Goal: Transaction & Acquisition: Purchase product/service

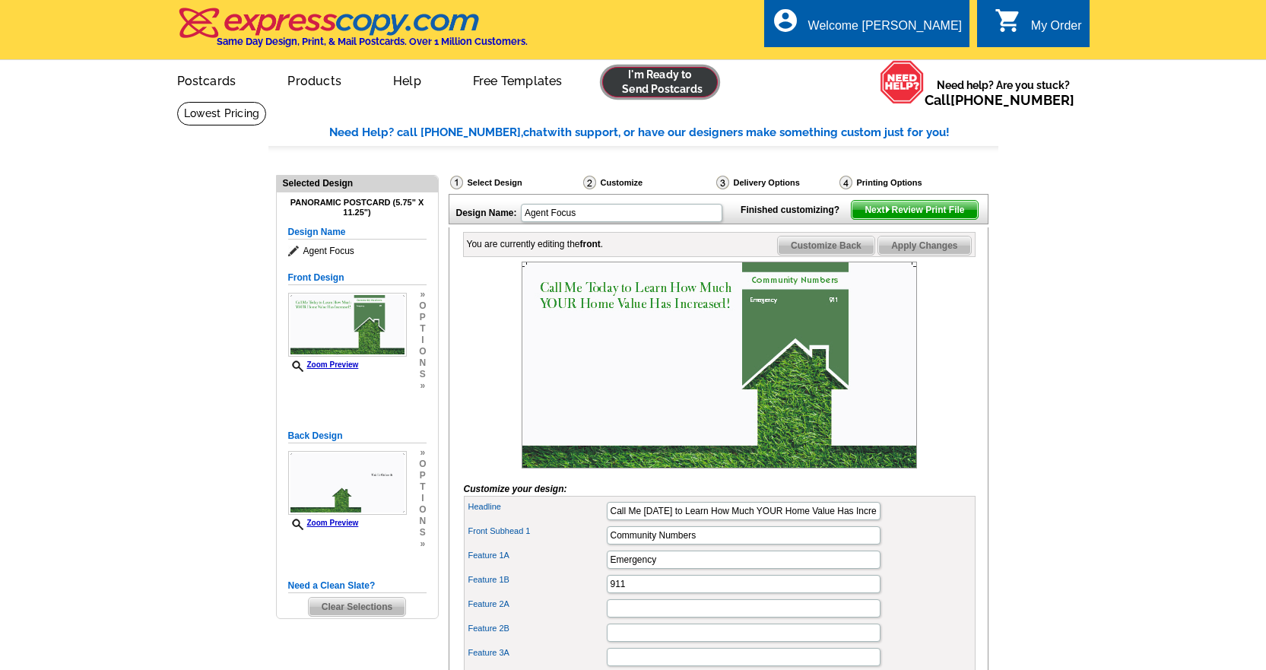
click at [668, 78] on link at bounding box center [660, 82] width 116 height 30
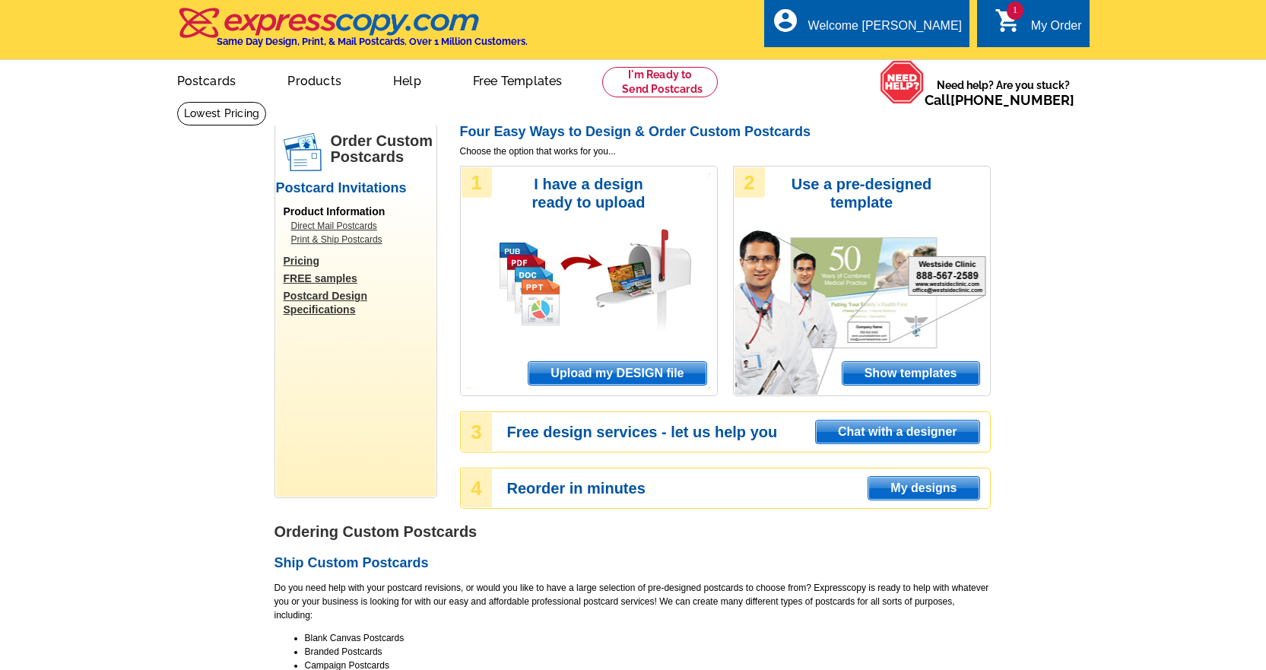
click at [644, 368] on span "Upload my DESIGN file" at bounding box center [616, 373] width 177 height 23
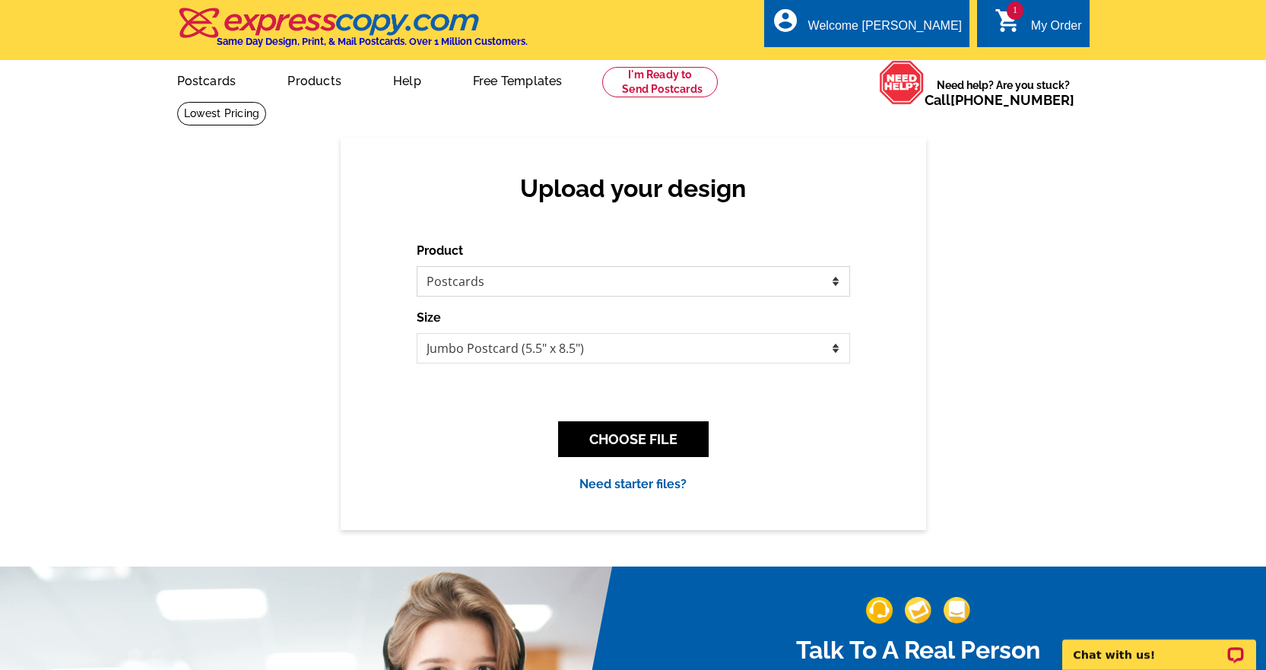
click at [522, 279] on select "Please select the type of file... Postcards Business Cards Letters and flyers G…" at bounding box center [633, 281] width 433 height 30
select select "2"
click at [417, 267] on select "Please select the type of file... Postcards Business Cards Letters and flyers G…" at bounding box center [633, 281] width 433 height 30
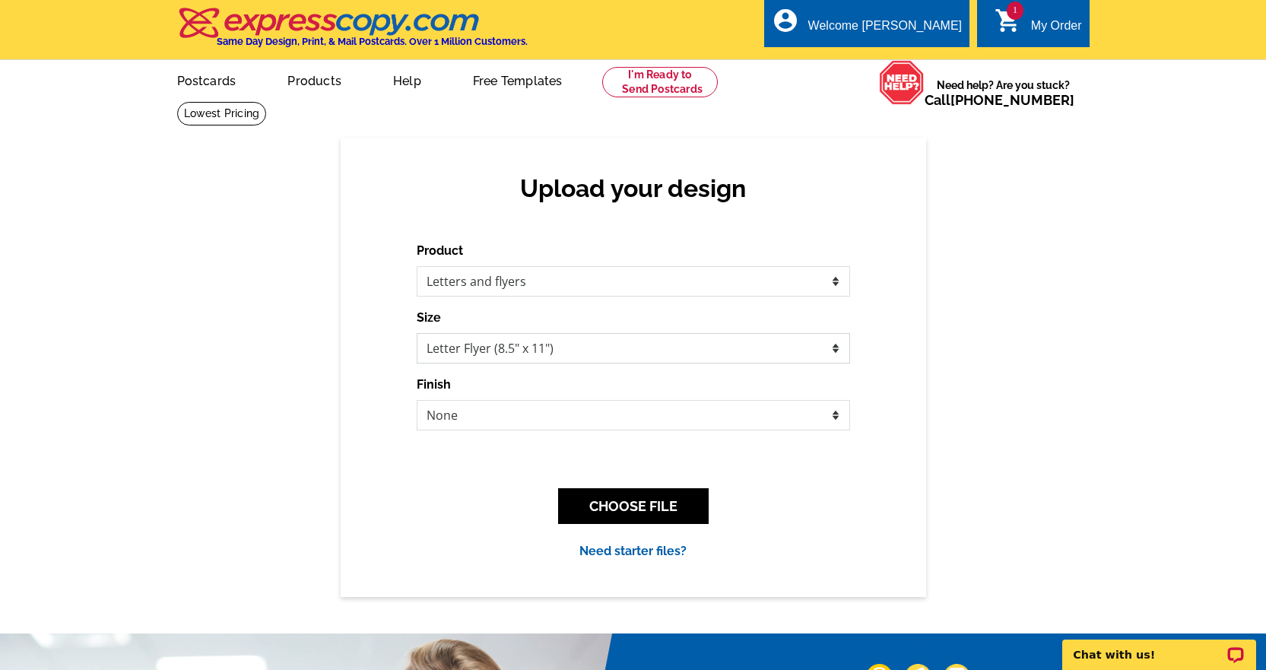
click at [585, 340] on select "Letter Flyer (8.5" x 11") Tabloid Flyer (11" x 17")" at bounding box center [633, 348] width 433 height 30
select select "8"
click at [417, 334] on select "Letter Flyer (8.5" x 11") Tabloid Flyer (11" x 17")" at bounding box center [633, 348] width 433 height 30
click at [575, 418] on select "None Bi-fold Mailer Quarter fold" at bounding box center [633, 415] width 433 height 30
select select "3"
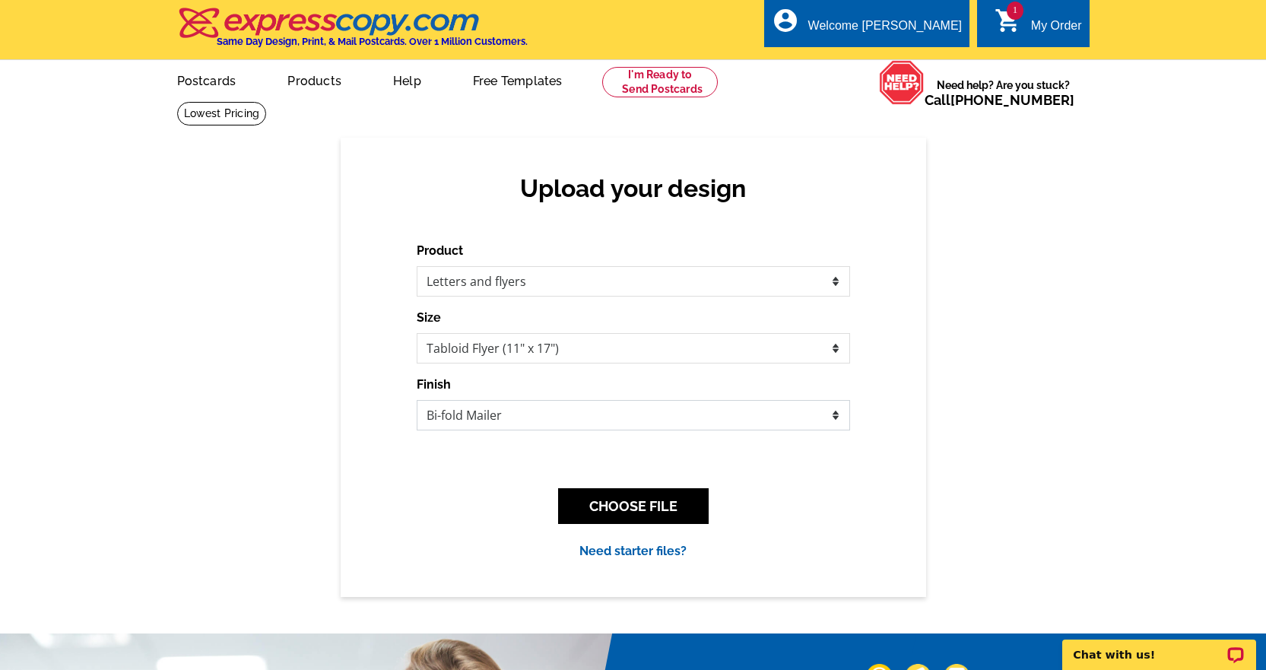
click at [417, 401] on select "None Bi-fold Mailer Quarter fold" at bounding box center [633, 415] width 433 height 30
click at [563, 415] on select "None Bi-fold Mailer Quarter fold" at bounding box center [633, 415] width 433 height 30
click at [561, 421] on select "None Bi-fold Mailer Quarter fold" at bounding box center [633, 415] width 433 height 30
click at [608, 348] on select "Letter Flyer (8.5" x 11") Tabloid Flyer (11" x 17")" at bounding box center [633, 348] width 433 height 30
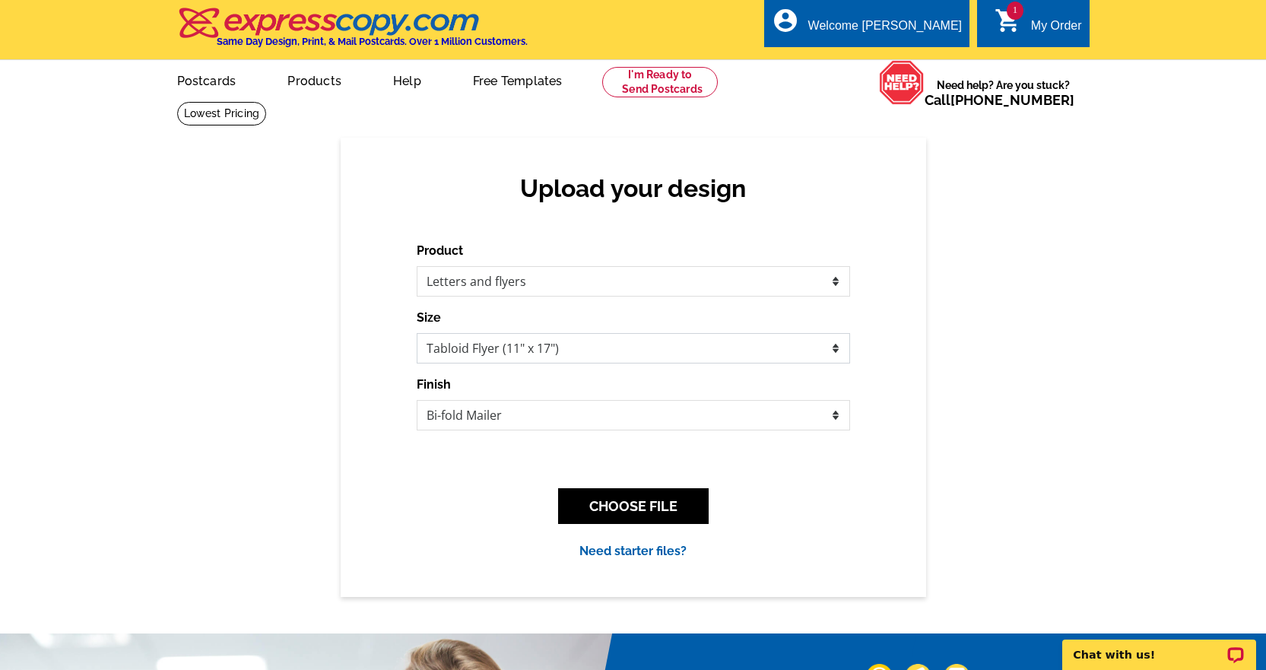
click at [670, 348] on select "Letter Flyer (8.5" x 11") Tabloid Flyer (11" x 17")" at bounding box center [633, 348] width 433 height 30
select select "6"
click at [417, 334] on select "Letter Flyer (8.5" x 11") Tabloid Flyer (11" x 17")" at bounding box center [633, 348] width 433 height 30
click at [634, 414] on select "None Envelope Mailer Bi-fold Mailer Tri-fold Mailer" at bounding box center [633, 415] width 433 height 30
select select "4"
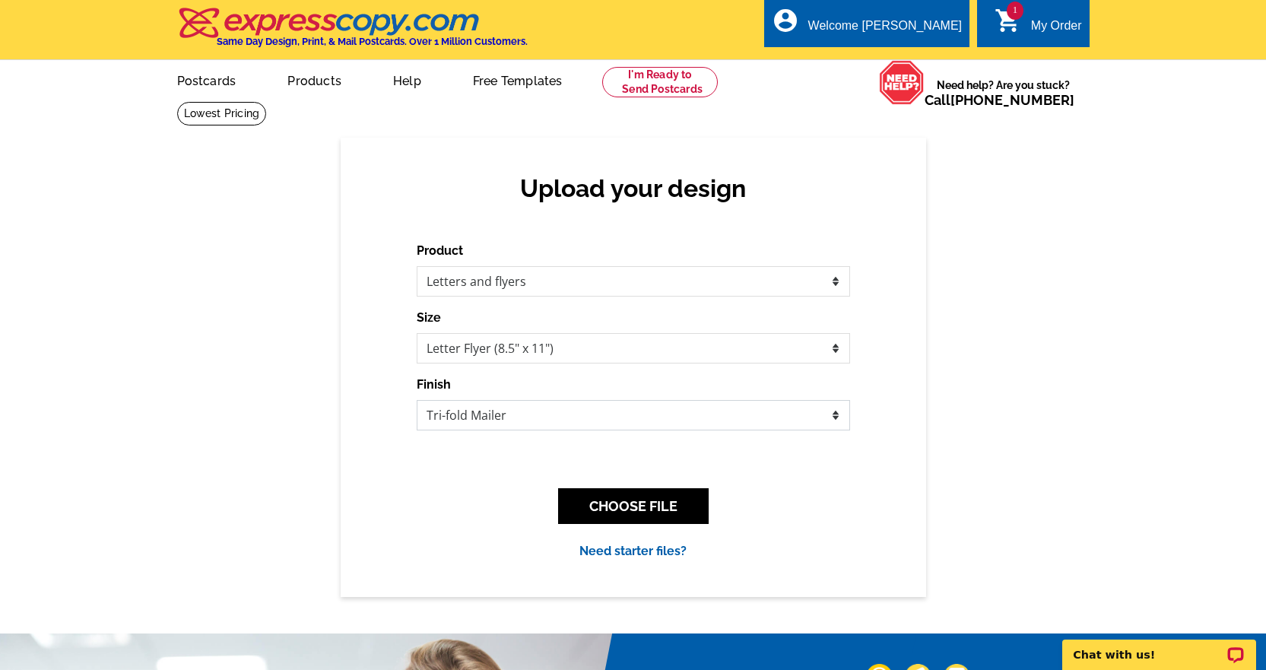
click at [417, 401] on select "None Envelope Mailer Bi-fold Mailer Tri-fold Mailer" at bounding box center [633, 415] width 433 height 30
click at [677, 508] on button "CHOOSE FILE" at bounding box center [633, 506] width 151 height 36
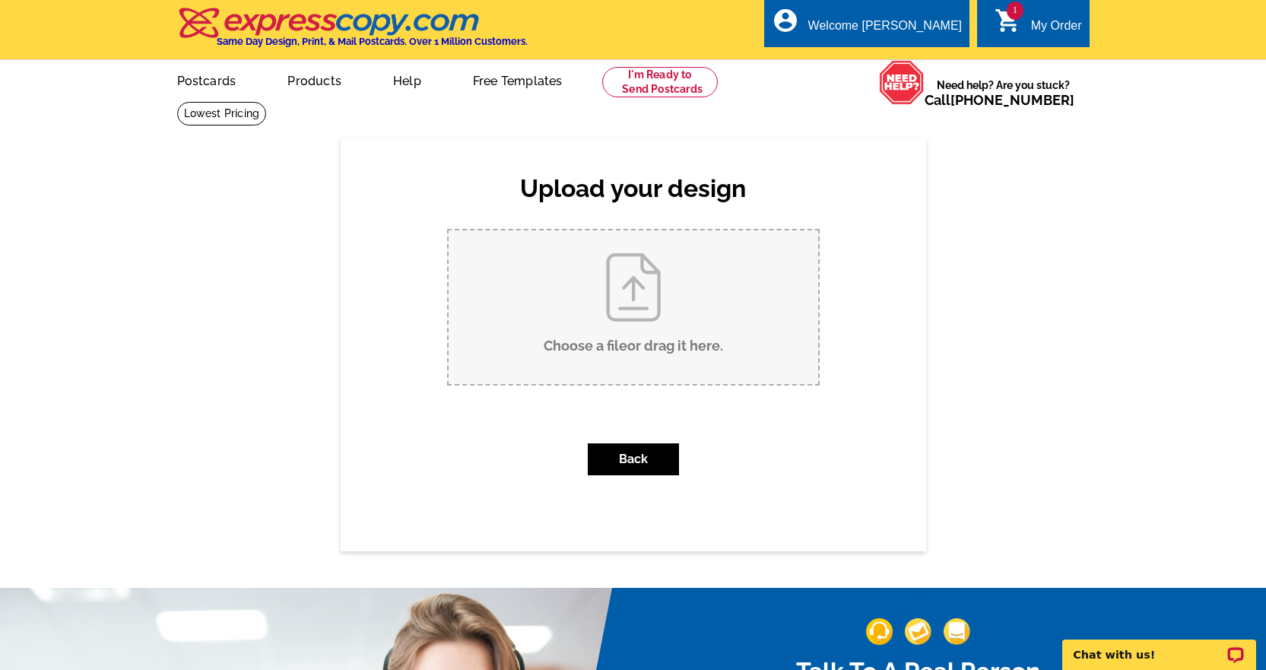
click at [650, 316] on input "Choose a file or drag it here ." at bounding box center [633, 307] width 369 height 154
type input "C:\fakepath\Dana Burke_Trustee _TrifoldBrochure_Sept2025.pdf"
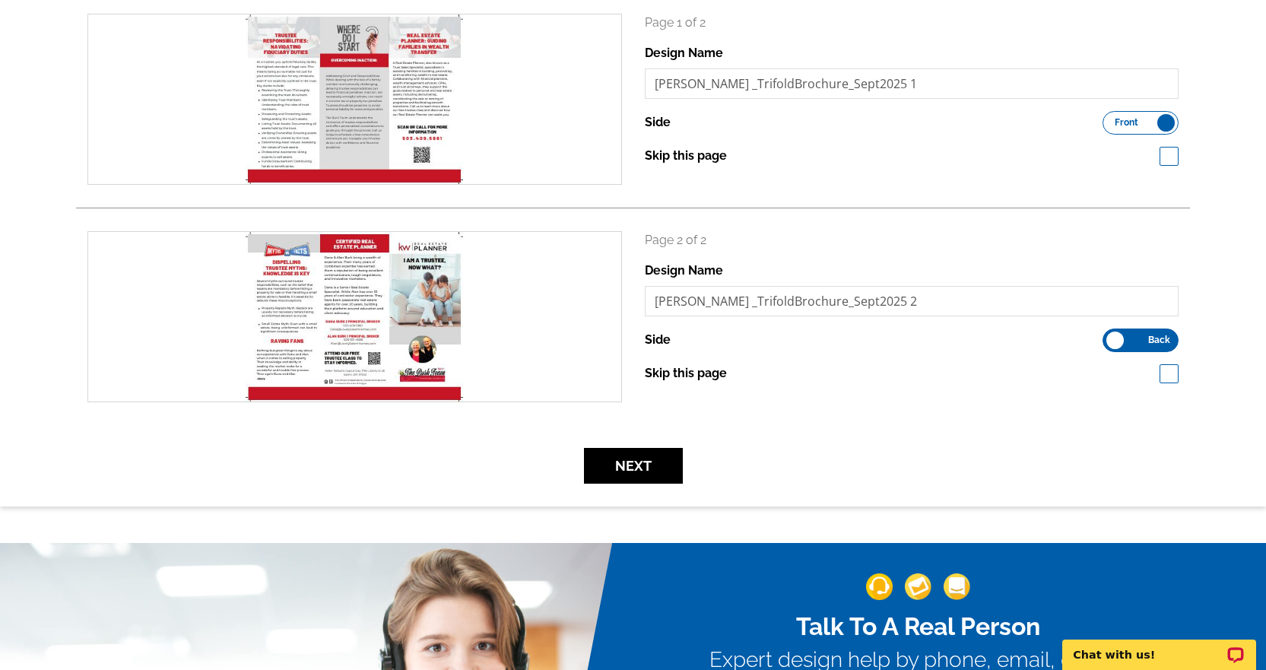
scroll to position [304, 0]
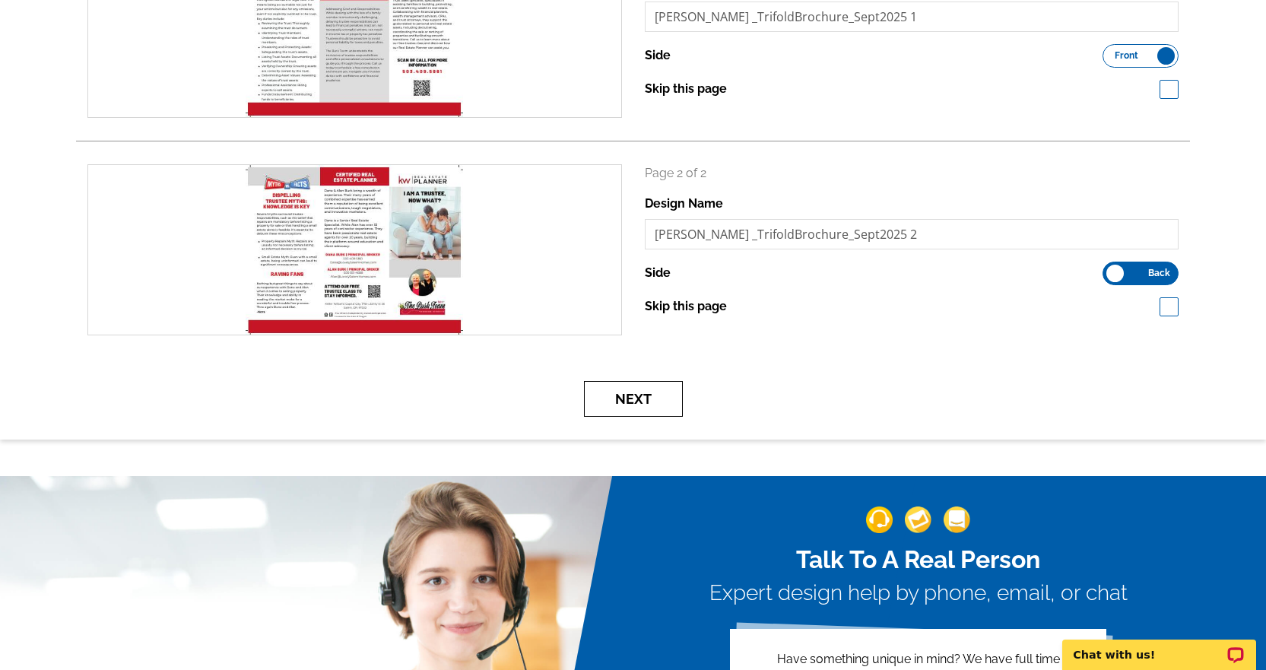
click at [665, 392] on button "Next" at bounding box center [633, 399] width 99 height 36
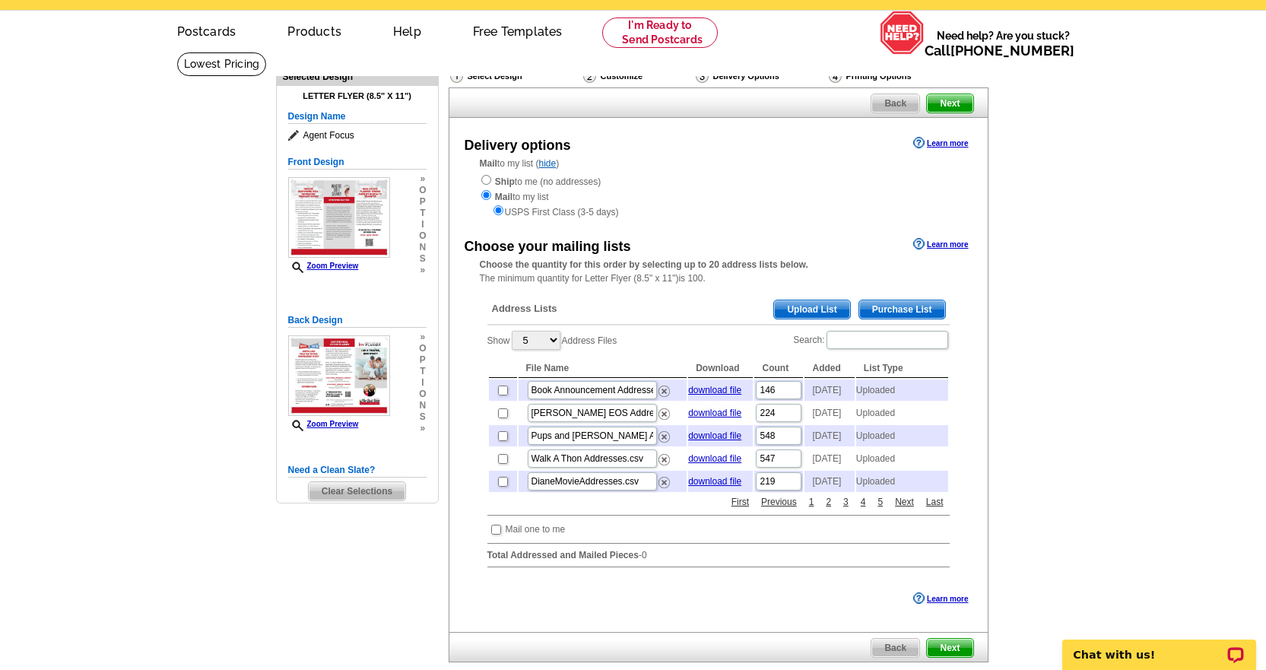
scroll to position [76, 0]
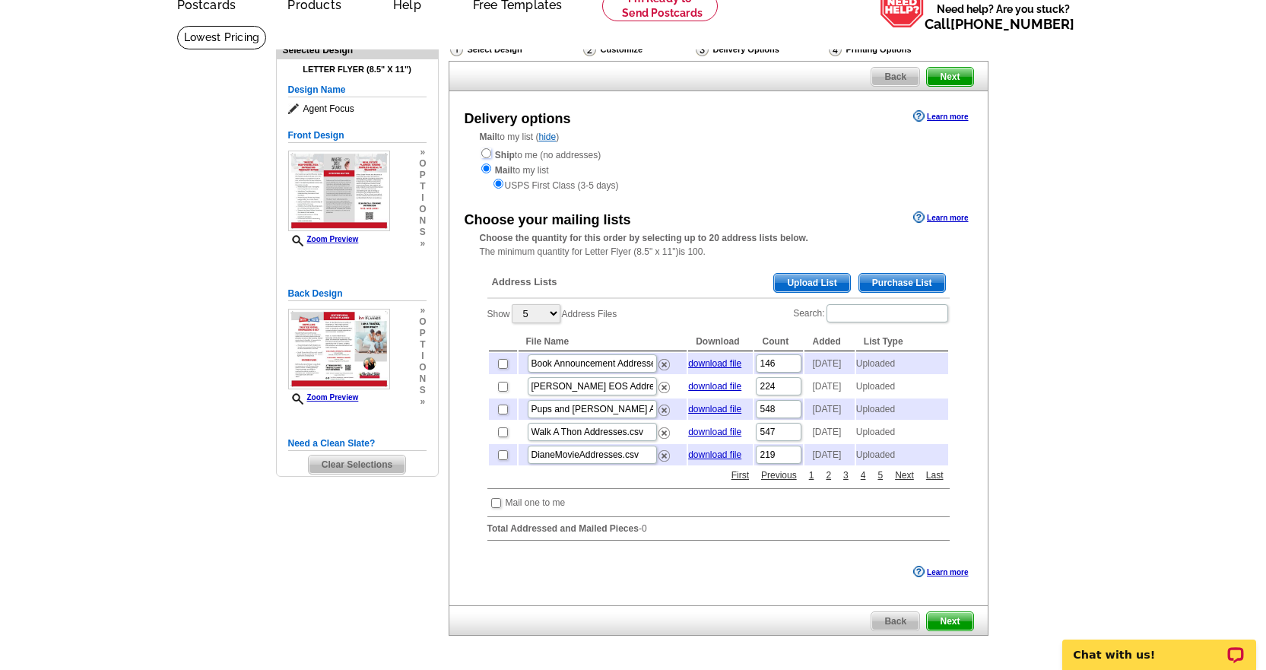
click at [489, 156] on input "radio" at bounding box center [486, 153] width 10 height 10
radio input "true"
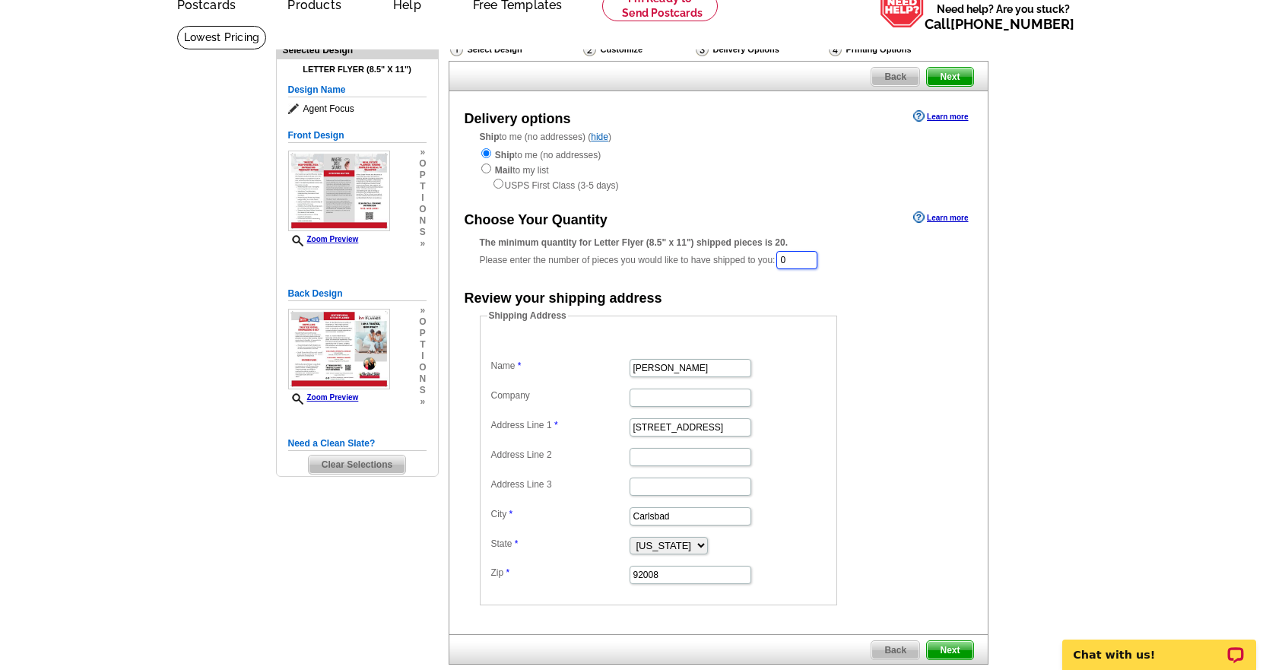
drag, startPoint x: 789, startPoint y: 262, endPoint x: 841, endPoint y: 262, distance: 51.7
click at [841, 262] on div "The minimum quantity for Letter Flyer (8.5" x 11") shipped pieces is 20. Please…" at bounding box center [718, 253] width 477 height 35
type input "500"
drag, startPoint x: 699, startPoint y: 369, endPoint x: 567, endPoint y: 366, distance: 132.3
click at [567, 366] on dl "Name Melissa Zeller Company Address Line 1 300 Carlsbad Village Dr, Suite 108A …" at bounding box center [658, 462] width 342 height 250
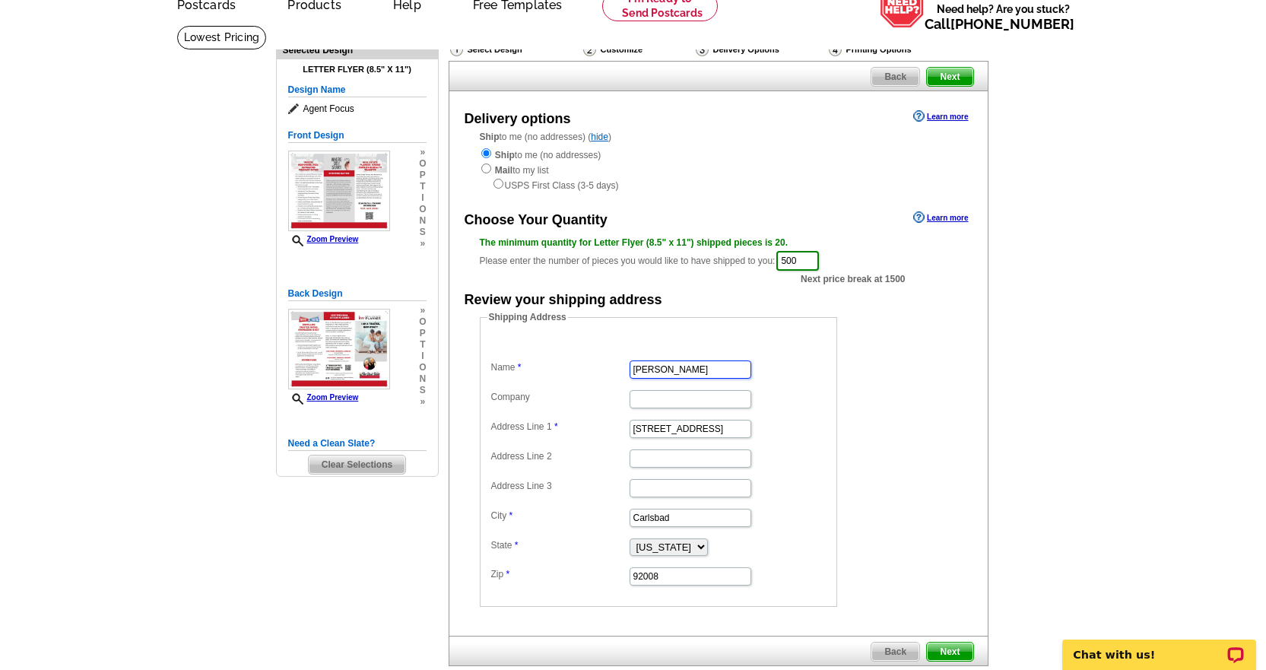
paste input "Dana Burk"
type input "Dana Burk"
drag, startPoint x: 631, startPoint y: 431, endPoint x: 681, endPoint y: 430, distance: 50.2
click at [631, 431] on input "300 Carlsbad Village Dr, Suite 108A" at bounding box center [690, 429] width 122 height 18
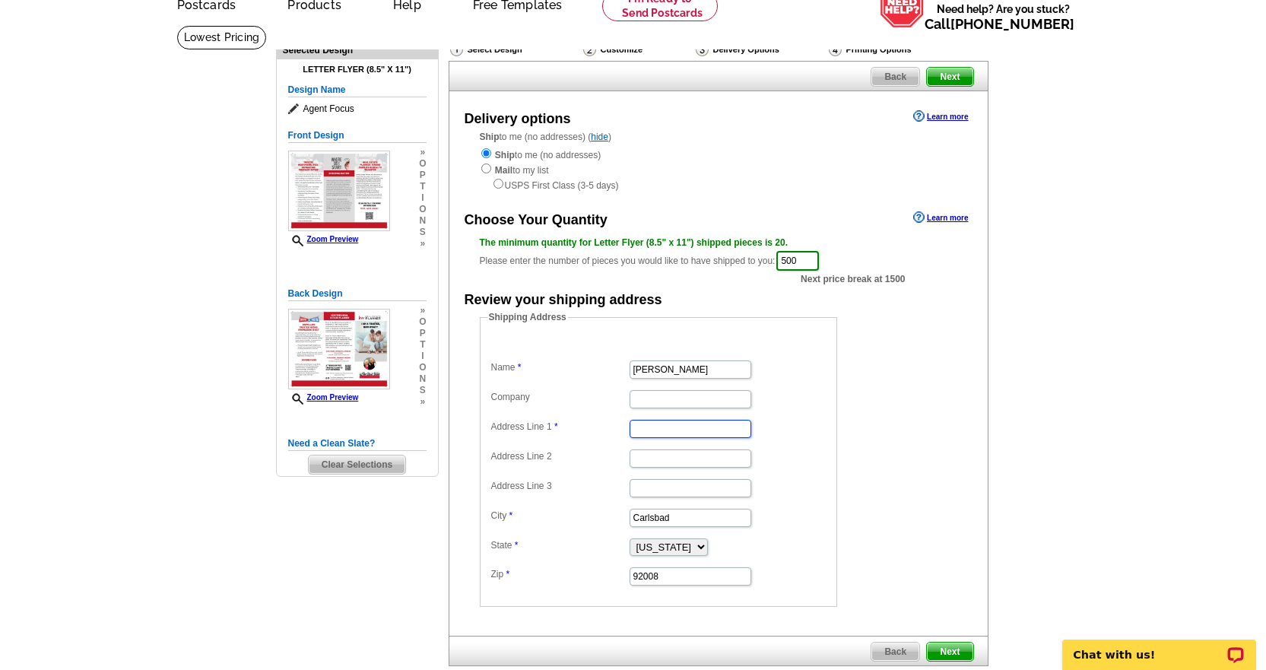
paste input "1760 Liberty St SE"
type input "1760 Liberty St SE"
drag, startPoint x: 680, startPoint y: 511, endPoint x: 589, endPoint y: 511, distance: 90.5
click at [589, 511] on dl "Name Dana Burk Company Address Line 1 1760 Liberty St SE Address Line 2 Address…" at bounding box center [658, 462] width 342 height 250
paste input "Salem"
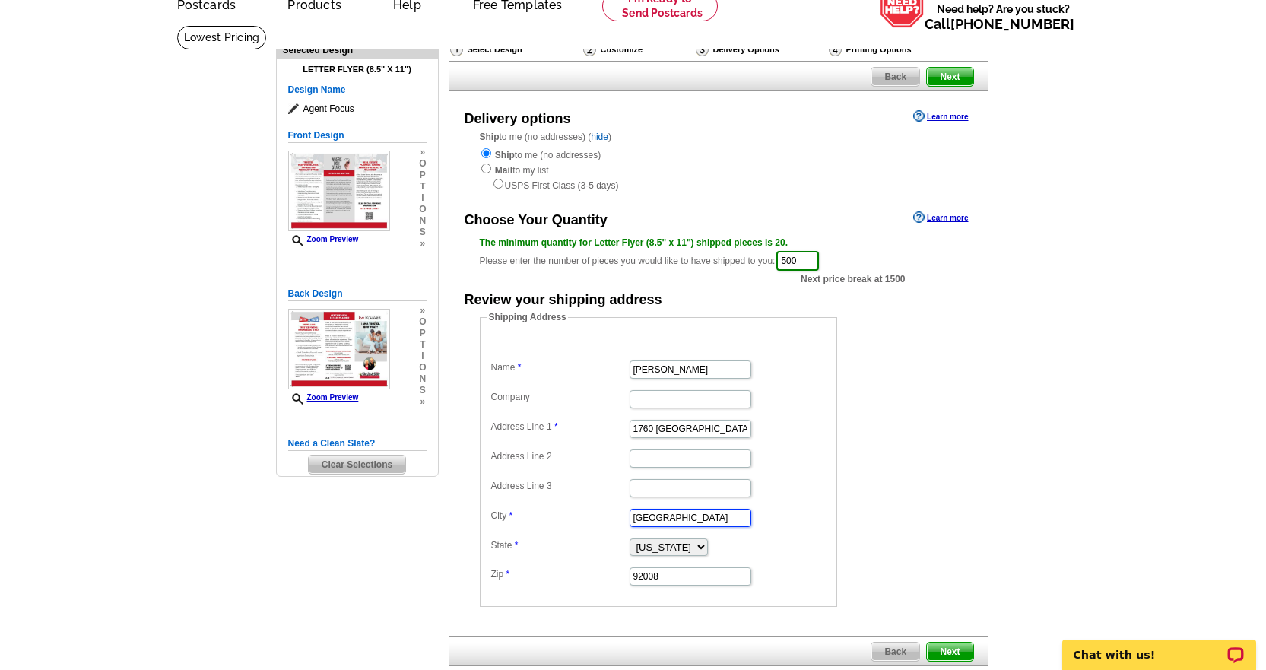
type input "Salem"
click at [702, 554] on select "Alabama Alaska Arizona Arkansas California Colorado Connecticut District of Col…" at bounding box center [668, 546] width 78 height 17
select select "OR"
click at [629, 540] on select "Alabama Alaska Arizona Arkansas California Colorado Connecticut District of Col…" at bounding box center [668, 546] width 78 height 17
drag, startPoint x: 672, startPoint y: 582, endPoint x: 591, endPoint y: 581, distance: 80.6
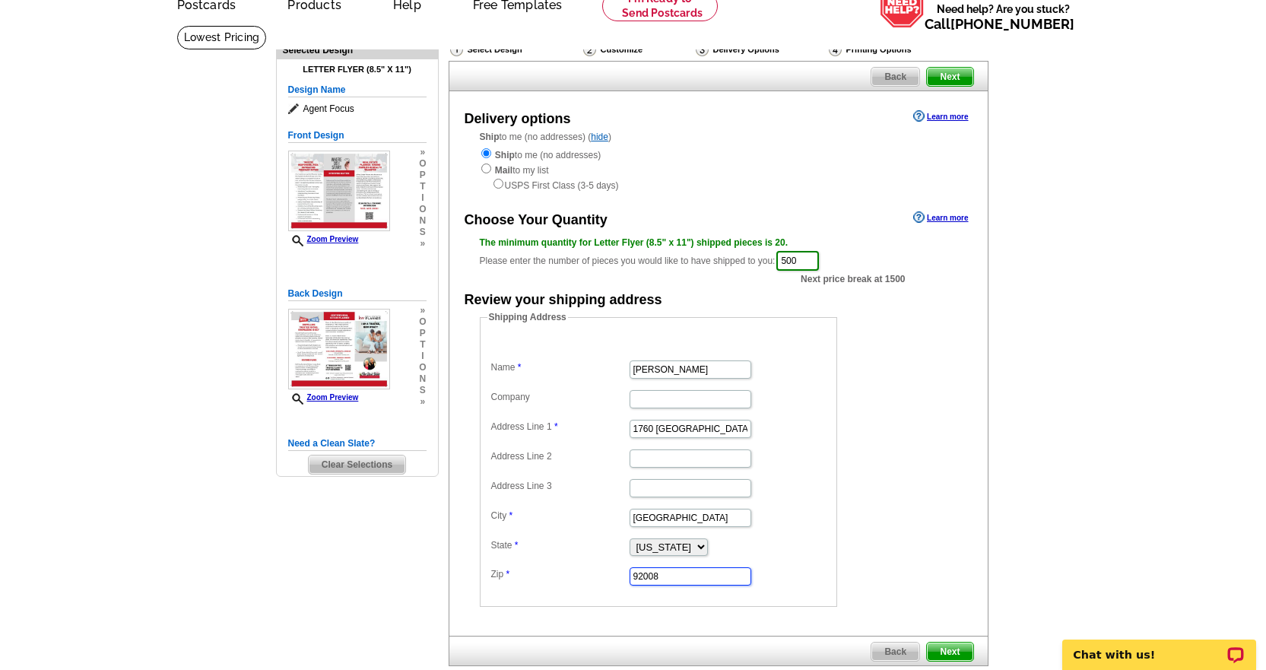
click at [591, 581] on dl "Name Dana Burk Company Address Line 1 1760 Liberty St SE Address Line 2 Address…" at bounding box center [658, 462] width 342 height 250
paste input "7302"
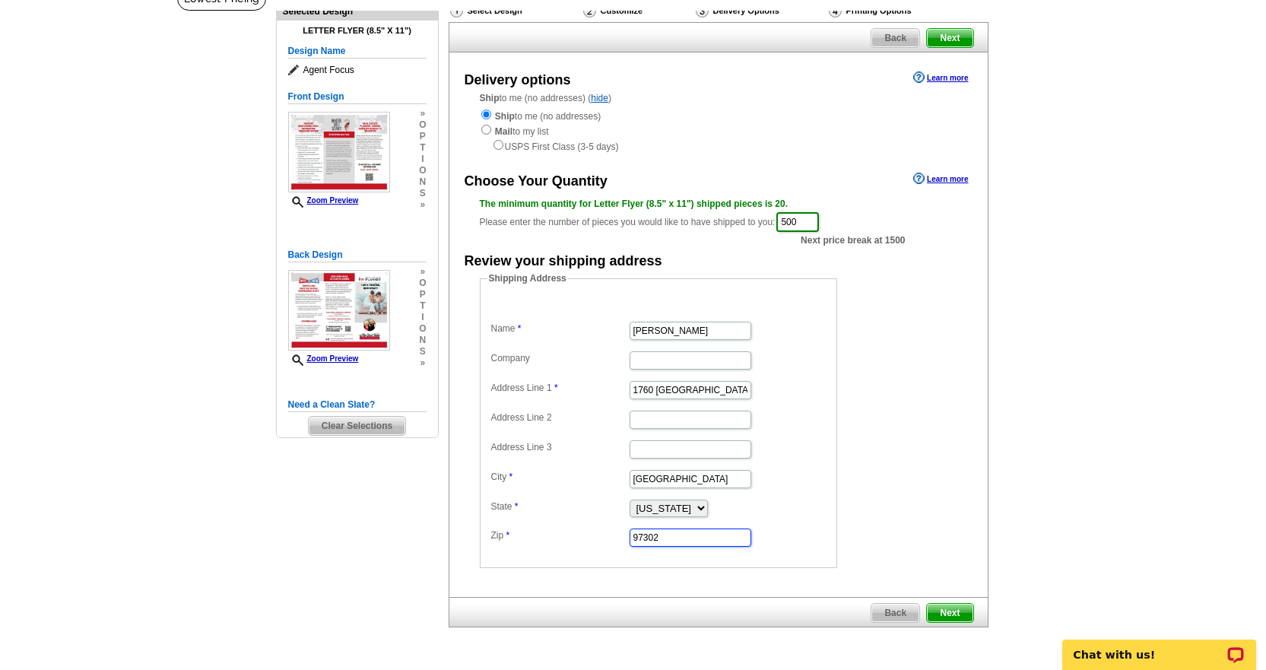
scroll to position [152, 0]
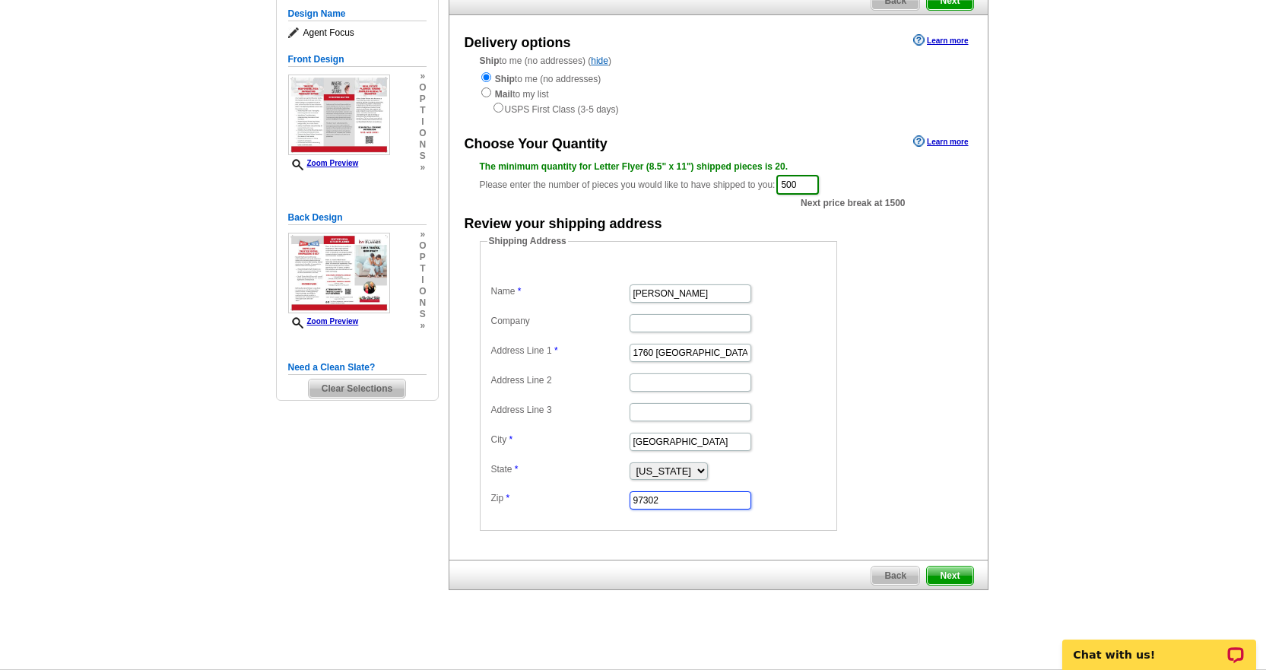
type input "97302"
click at [950, 572] on span "Next" at bounding box center [950, 575] width 46 height 18
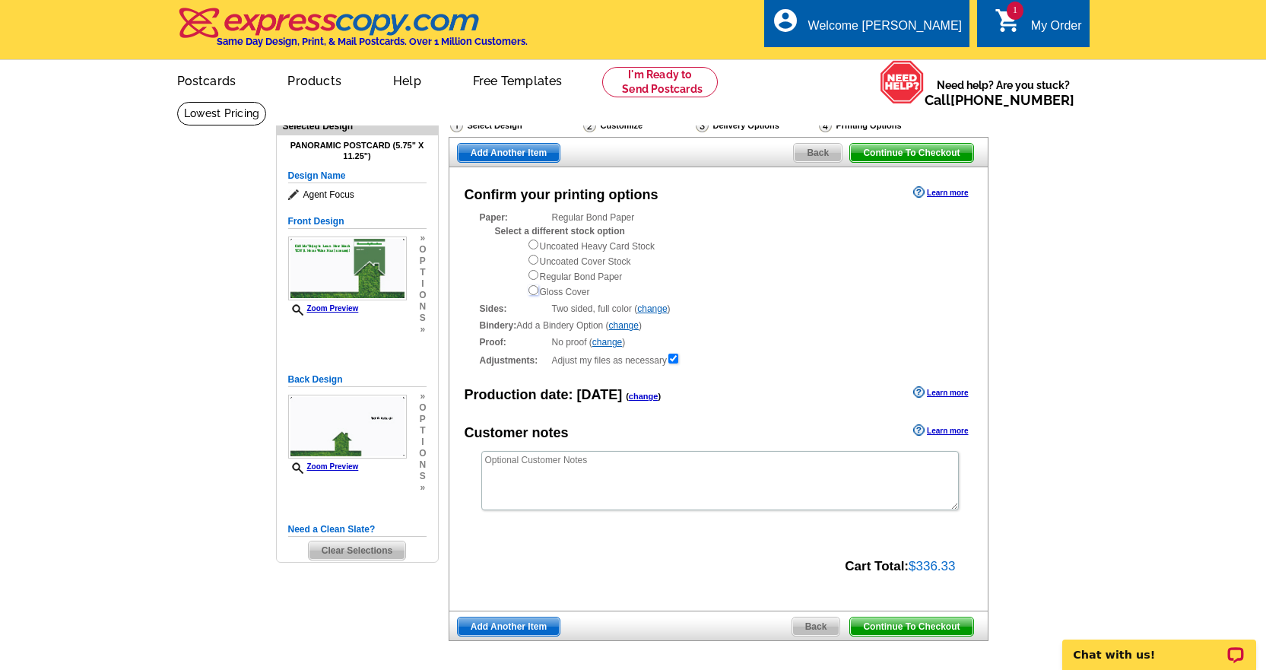
click at [532, 292] on input "radio" at bounding box center [533, 290] width 10 height 10
radio input "true"
click at [634, 328] on link "change" at bounding box center [624, 325] width 30 height 11
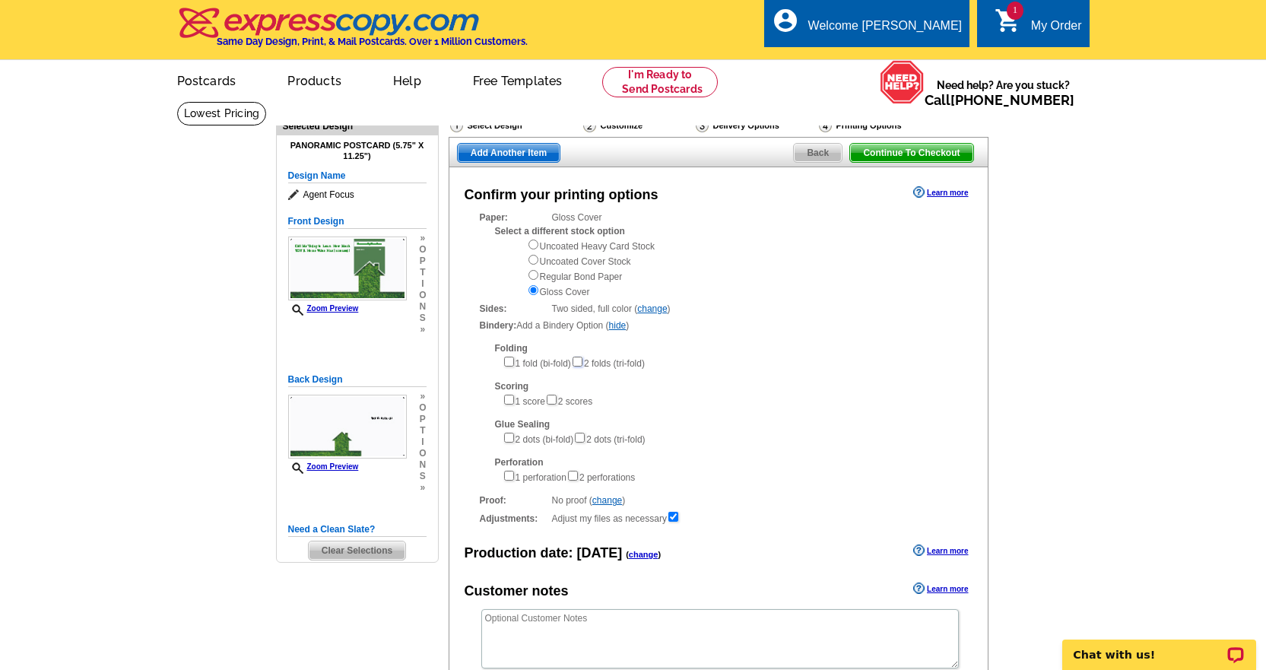
click at [582, 360] on input"] "checkbox" at bounding box center [577, 362] width 10 height 10
checkbox input"] "true"
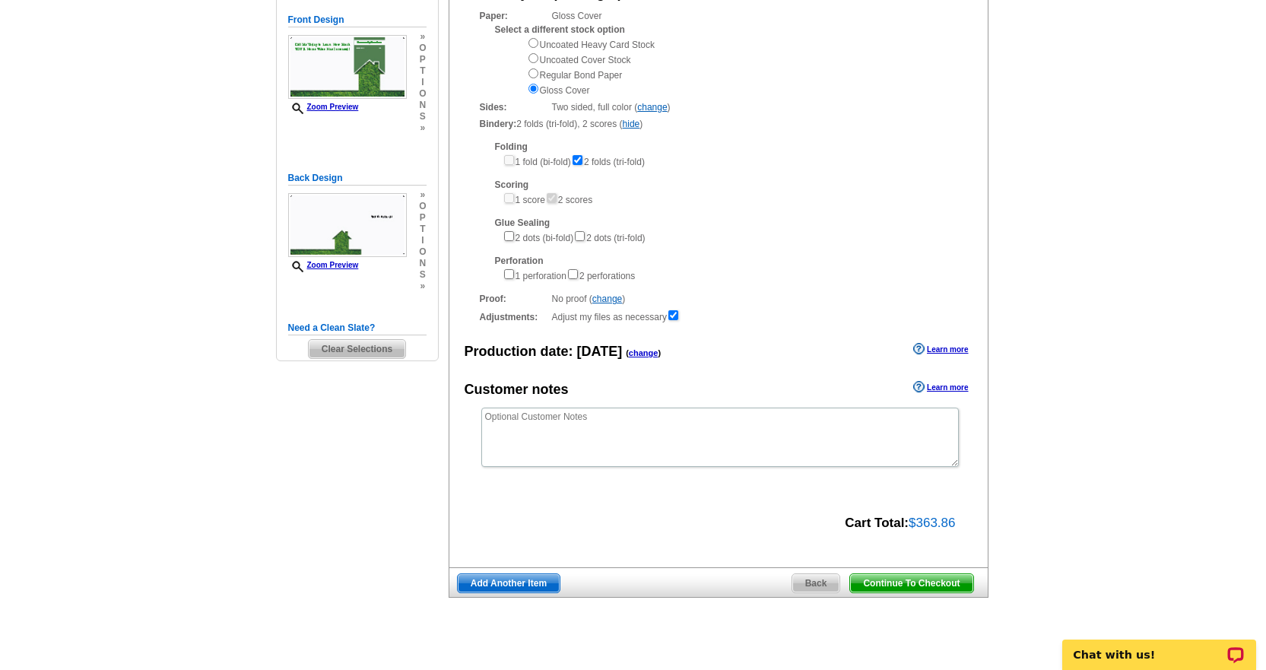
scroll to position [228, 0]
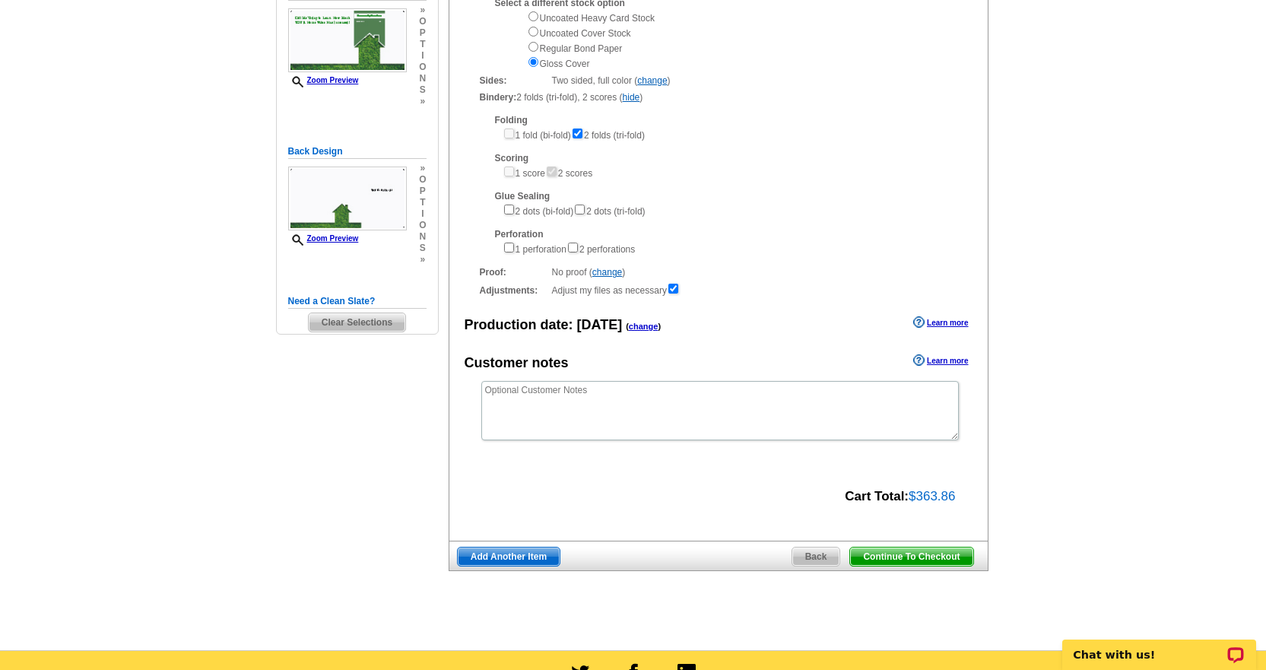
click at [517, 562] on span "Add Another Item" at bounding box center [509, 556] width 102 height 18
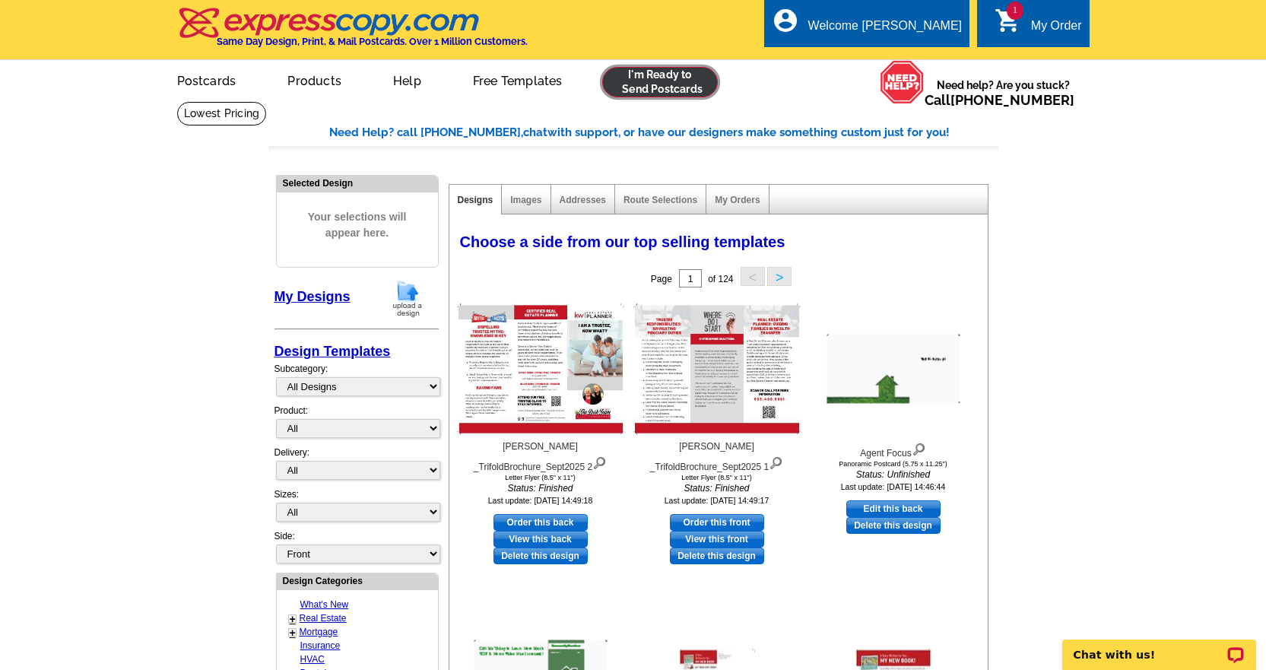
click at [666, 87] on link at bounding box center [660, 82] width 116 height 30
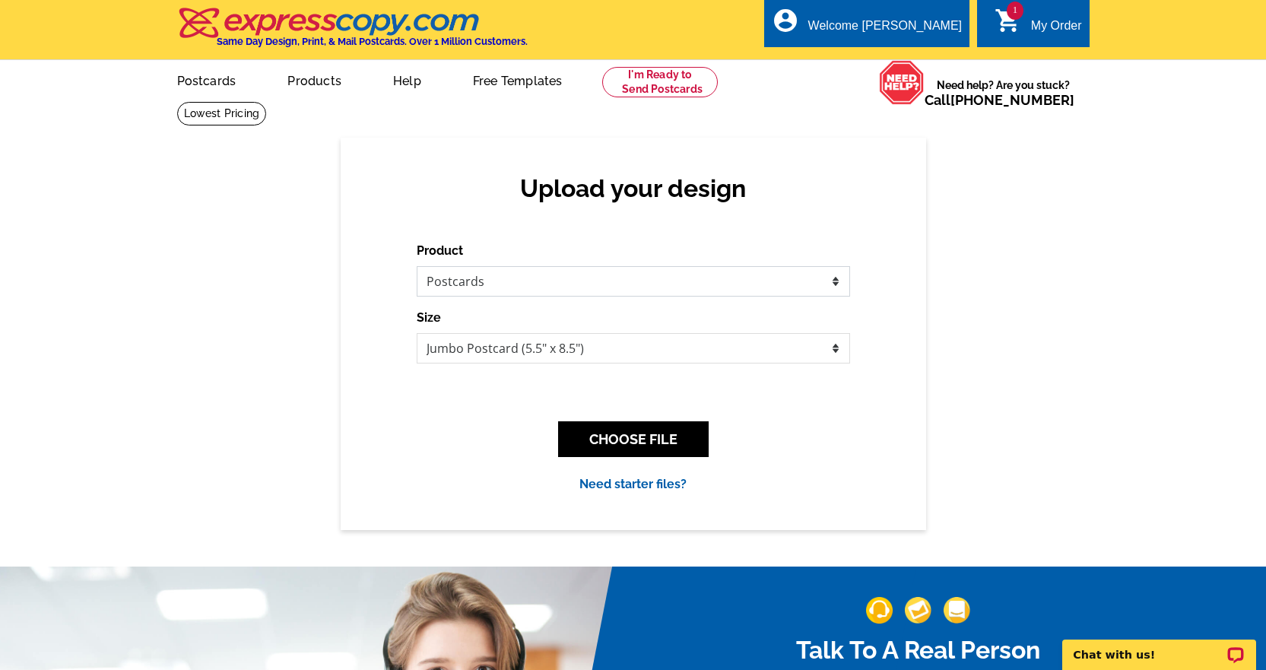
click at [582, 277] on select "Please select the type of file... Postcards Business Cards Letters and flyers G…" at bounding box center [633, 281] width 433 height 30
select select "2"
click at [417, 267] on select "Please select the type of file... Postcards Business Cards Letters and flyers G…" at bounding box center [633, 281] width 433 height 30
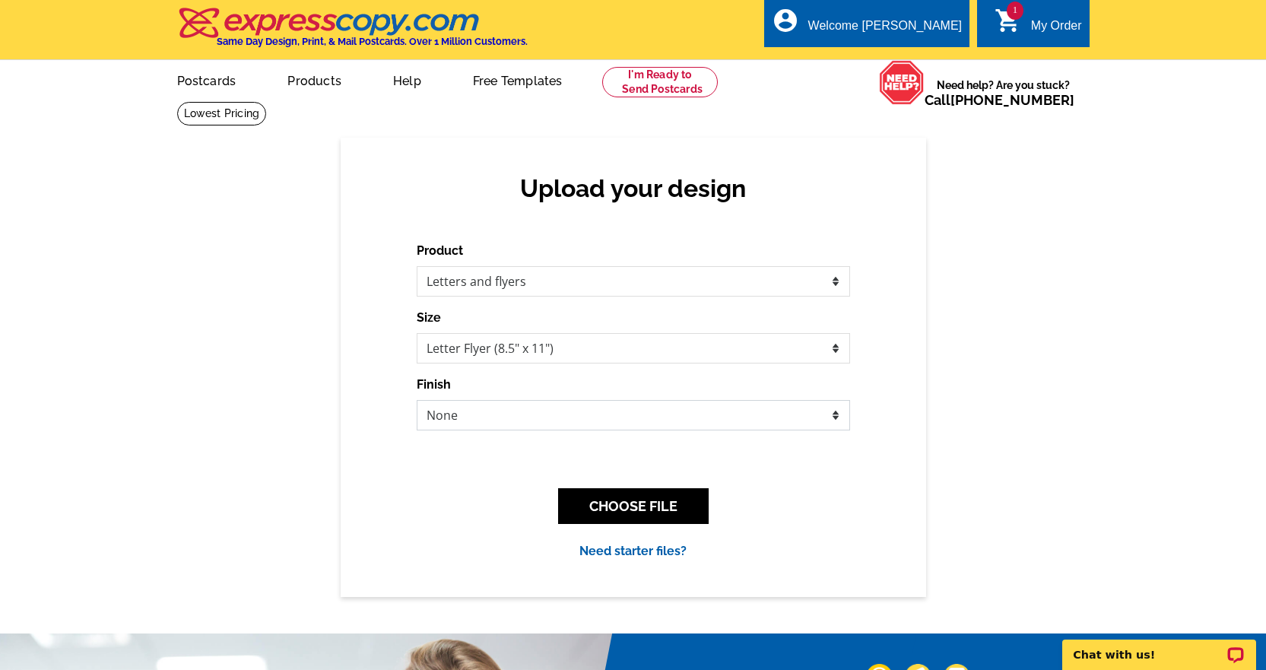
click at [569, 413] on select "None Envelope Mailer Bi-fold Mailer Tri-fold Mailer" at bounding box center [633, 415] width 433 height 30
select select "4"
click at [417, 401] on select "None Envelope Mailer Bi-fold Mailer Tri-fold Mailer" at bounding box center [633, 415] width 433 height 30
click at [610, 510] on button "CHOOSE FILE" at bounding box center [633, 506] width 151 height 36
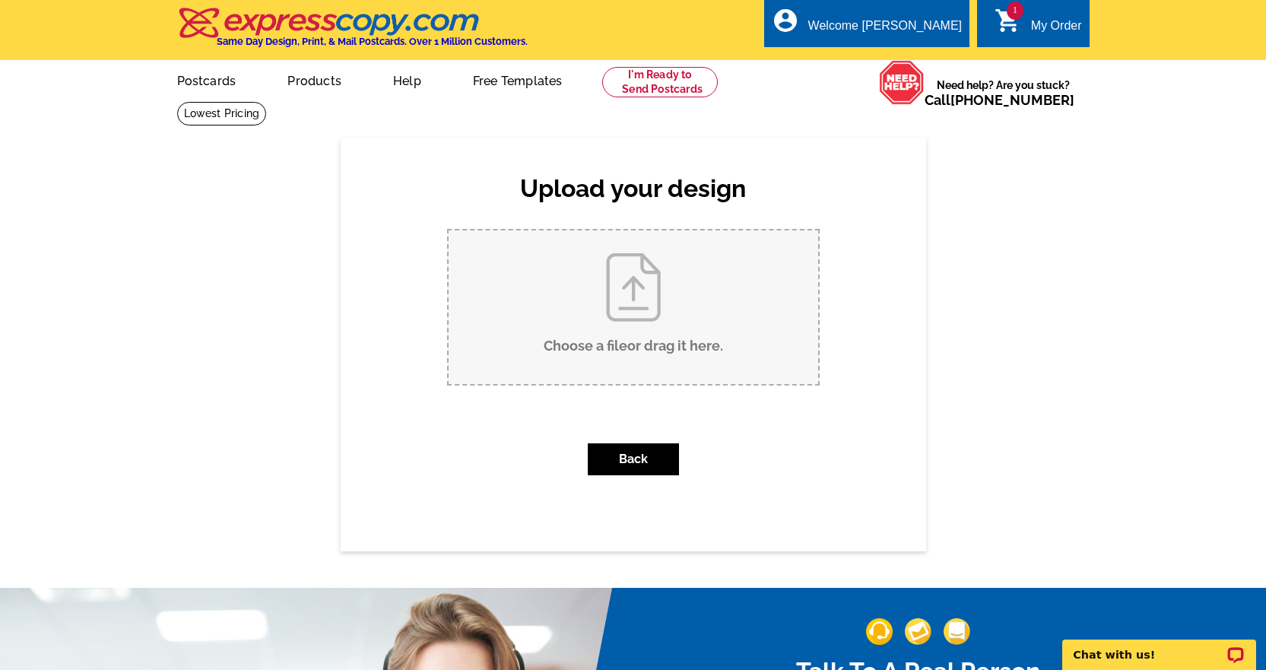
click at [659, 333] on input "Choose a file or drag it here ." at bounding box center [633, 307] width 369 height 154
type input "C:\fakepath\DanaBurk_PlanningFuture_Trifold_Sept2025.pdf"
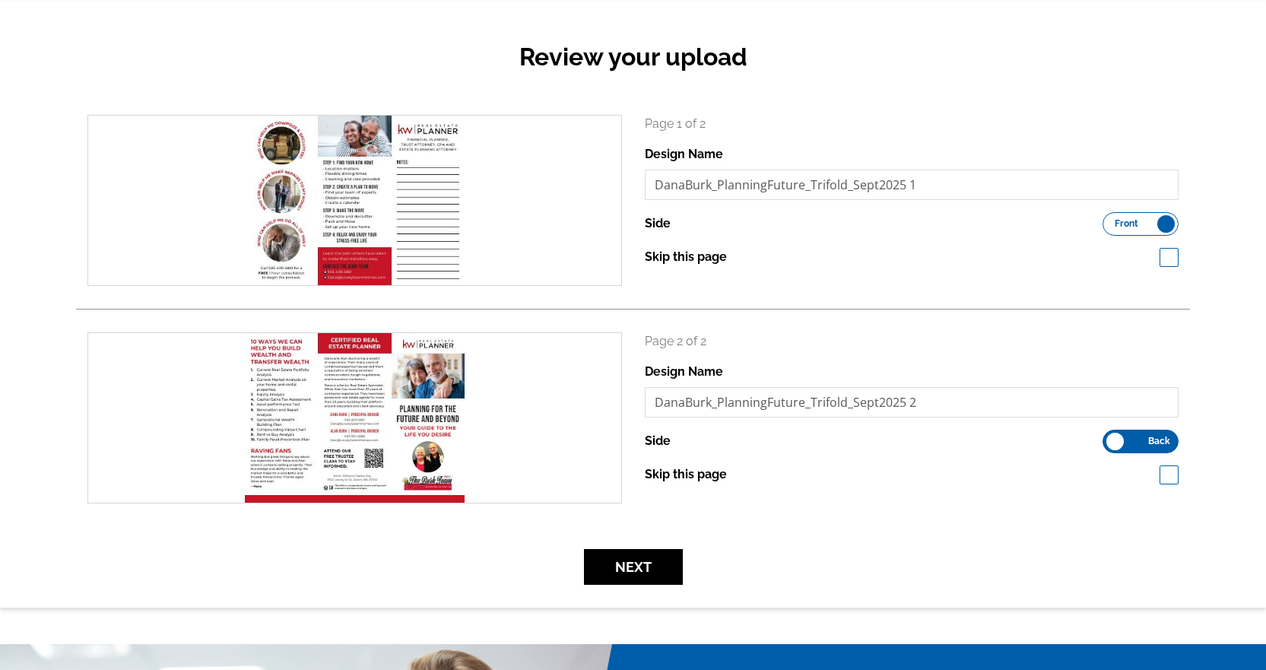
scroll to position [304, 0]
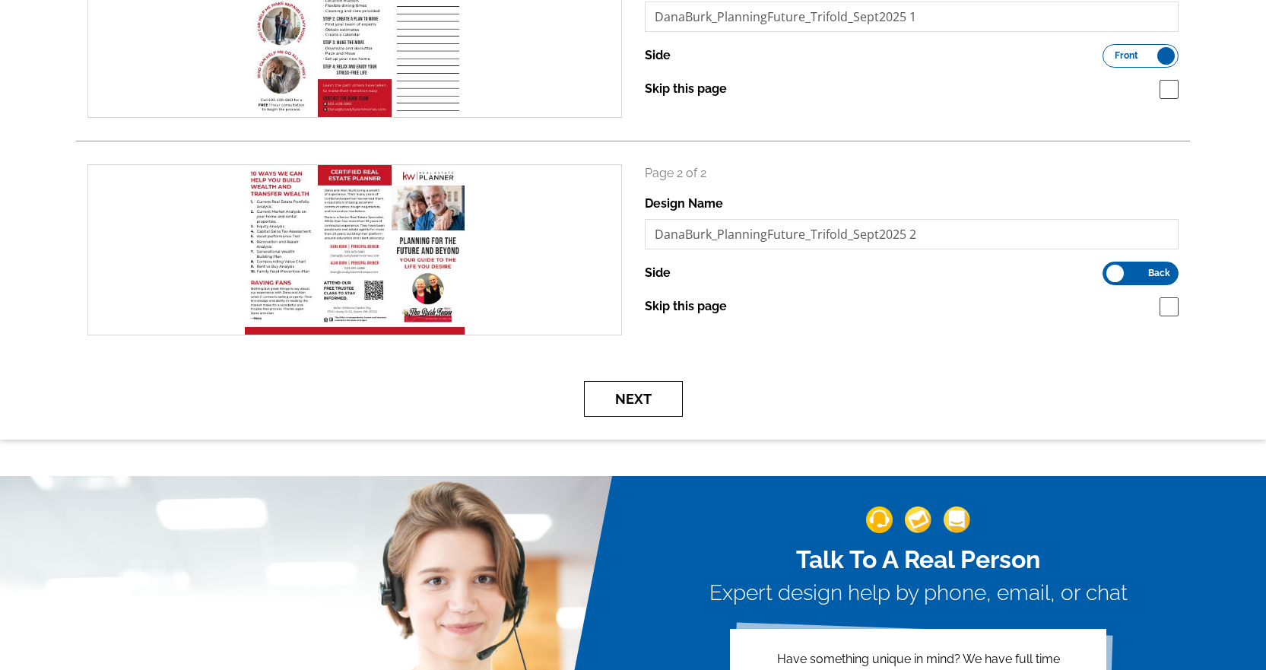
click at [643, 404] on button "Next" at bounding box center [633, 399] width 99 height 36
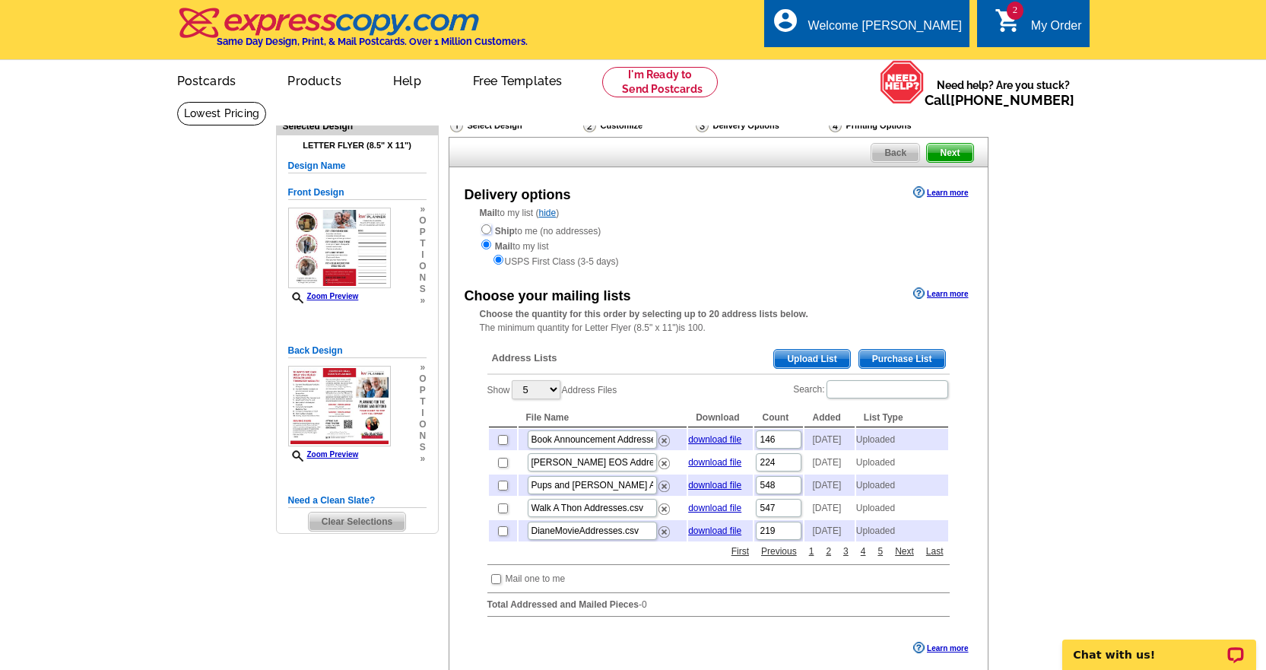
click at [488, 234] on input "radio" at bounding box center [486, 229] width 10 height 10
radio input "true"
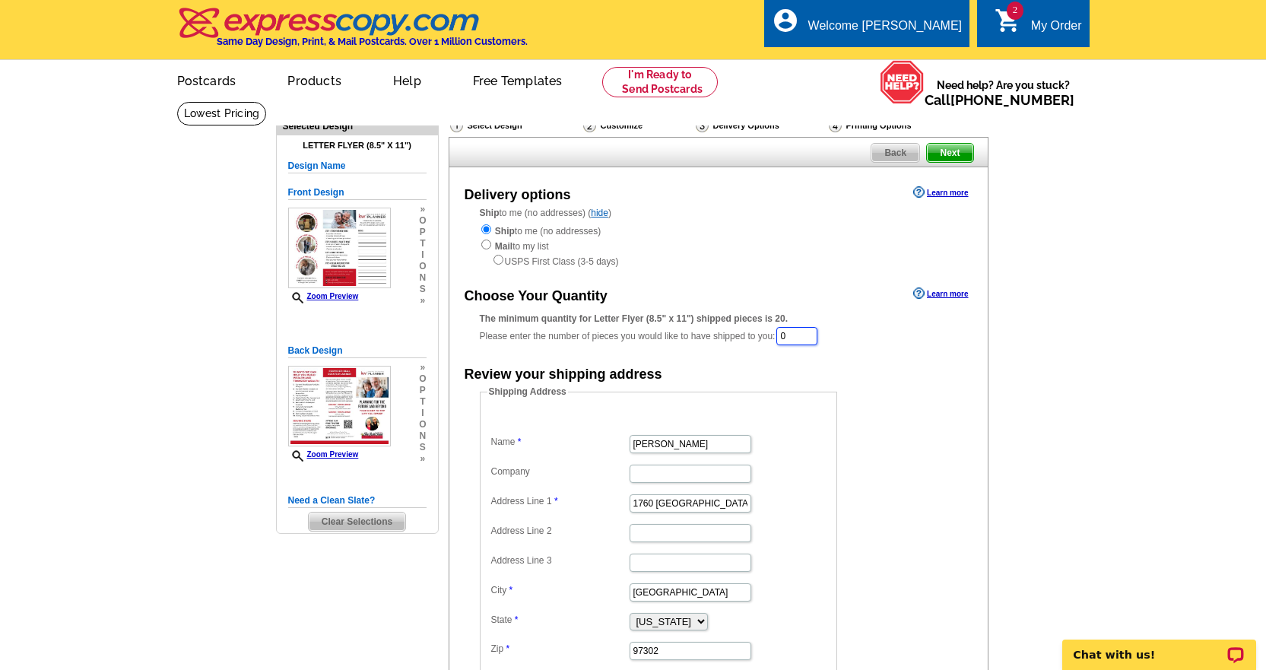
drag, startPoint x: 788, startPoint y: 334, endPoint x: 811, endPoint y: 334, distance: 22.8
click at [811, 334] on input "0" at bounding box center [796, 336] width 41 height 18
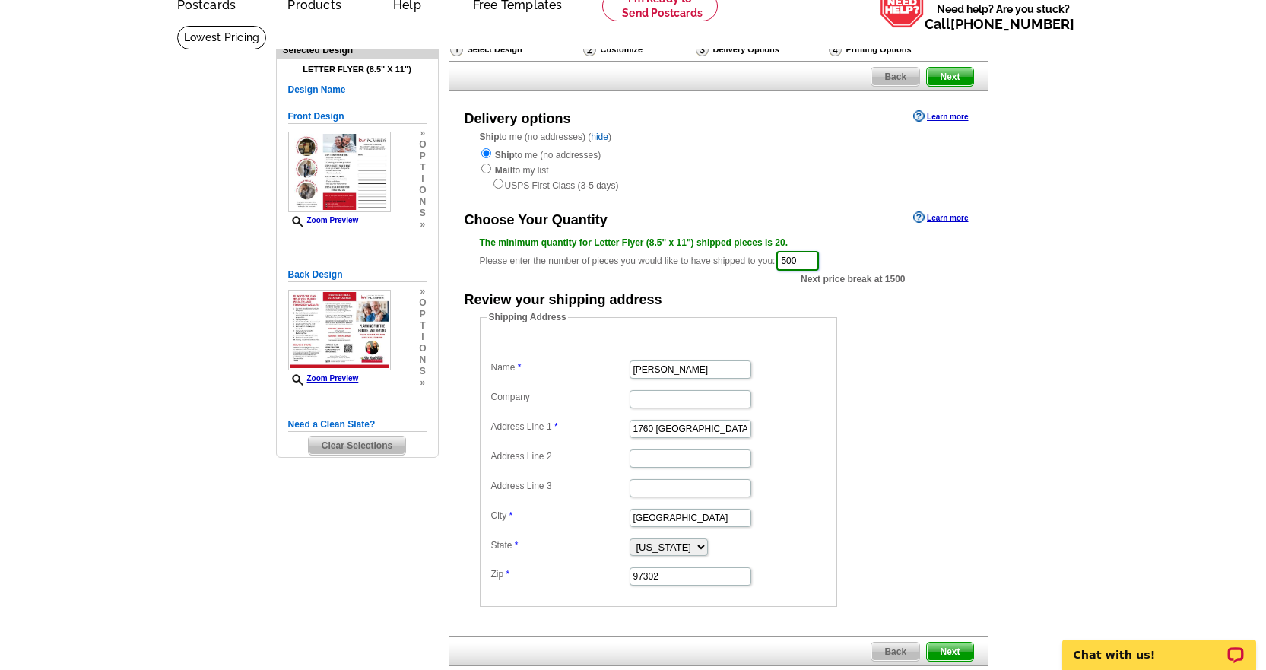
scroll to position [228, 0]
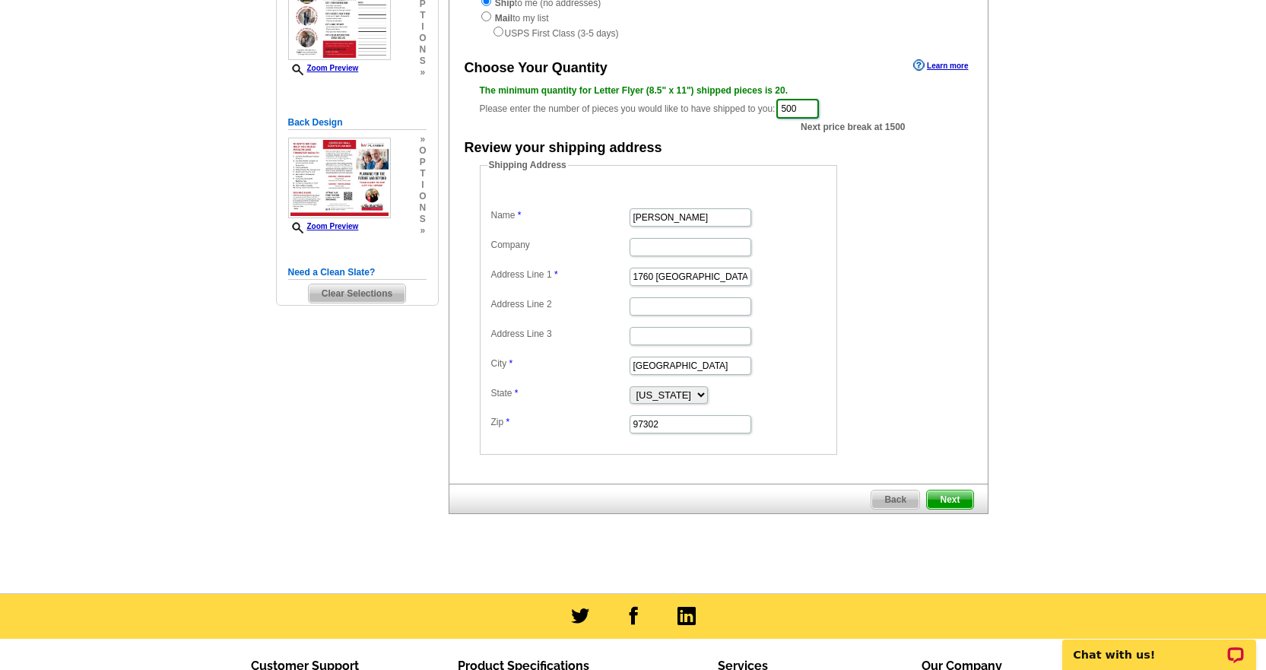
type input "500"
click at [964, 504] on span "Next" at bounding box center [950, 499] width 46 height 18
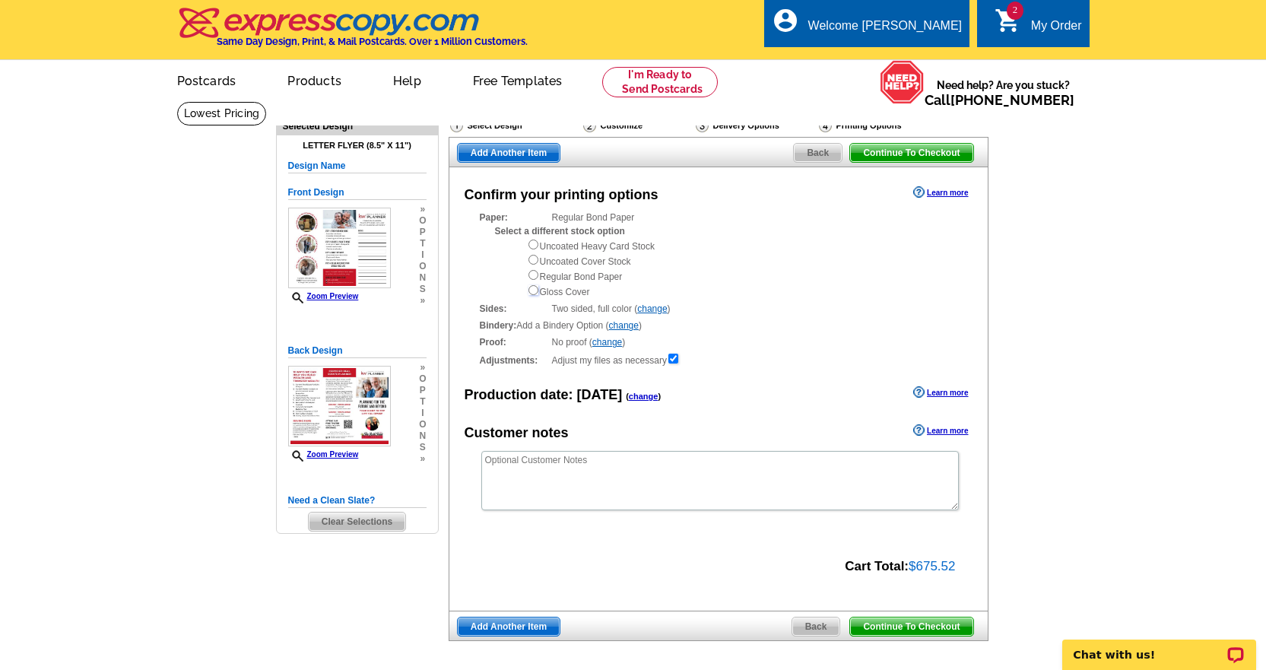
click at [534, 294] on input "radio" at bounding box center [533, 290] width 10 height 10
radio input "true"
click at [626, 328] on link "change" at bounding box center [624, 325] width 30 height 11
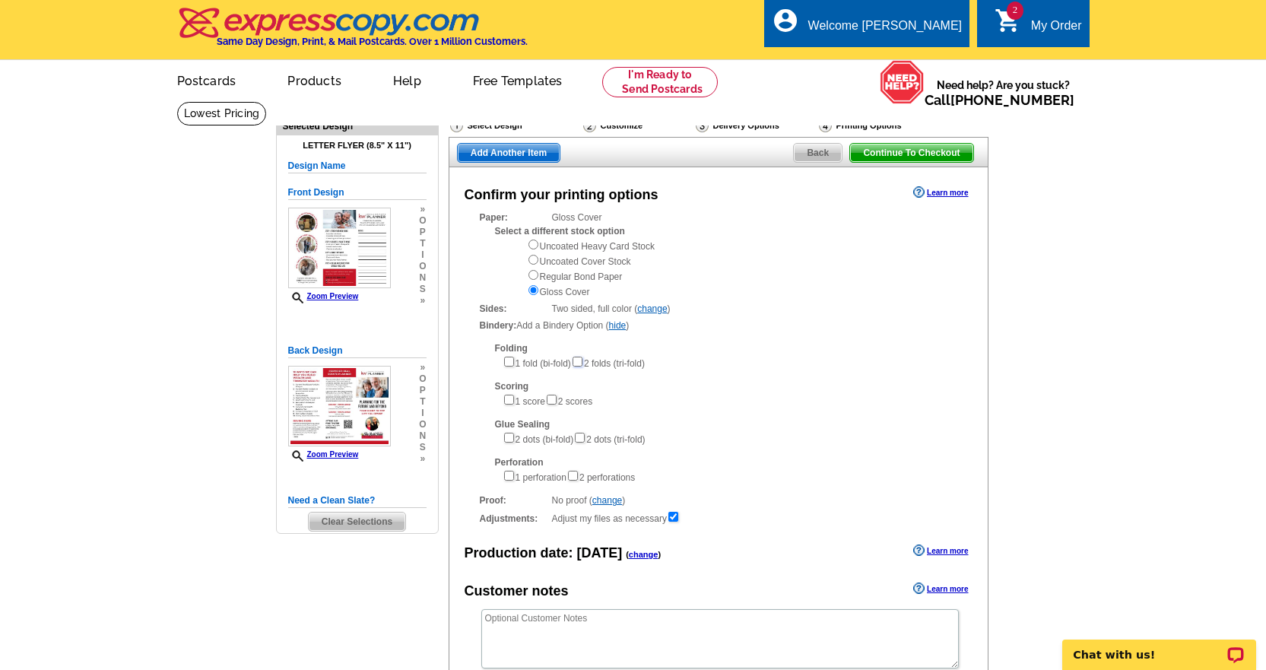
click at [582, 366] on input"] "checkbox" at bounding box center [577, 362] width 10 height 10
checkbox input"] "true"
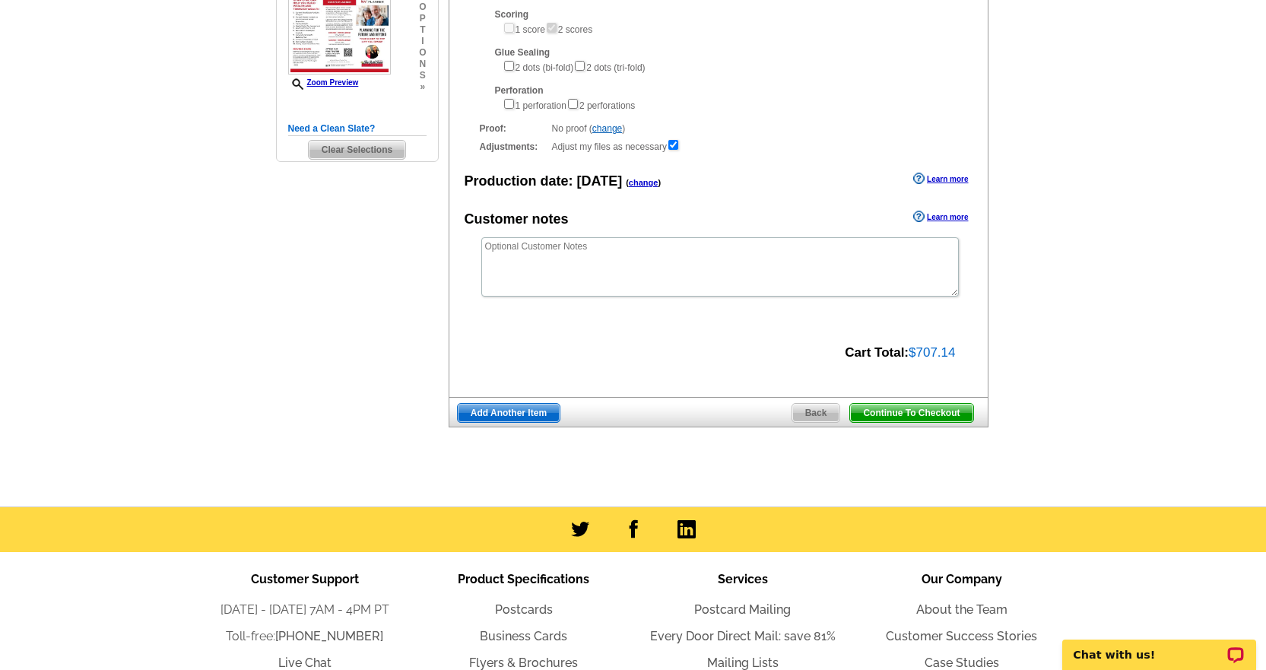
scroll to position [380, 0]
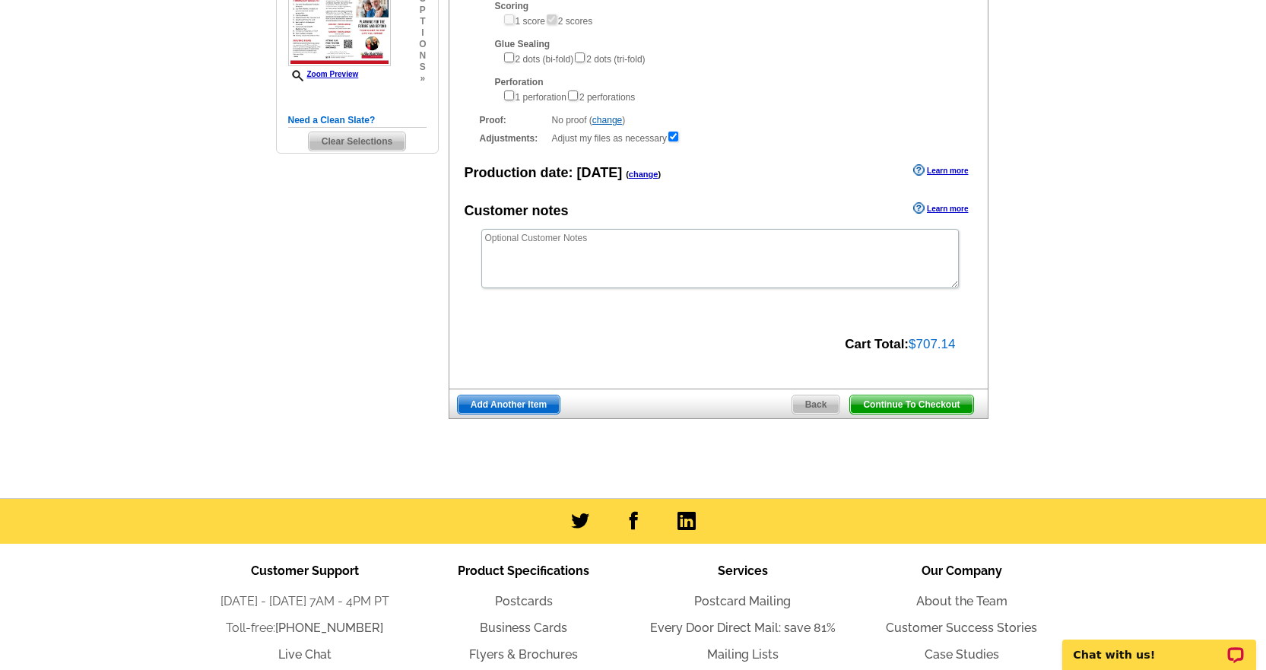
click at [509, 407] on span "Add Another Item" at bounding box center [509, 404] width 102 height 18
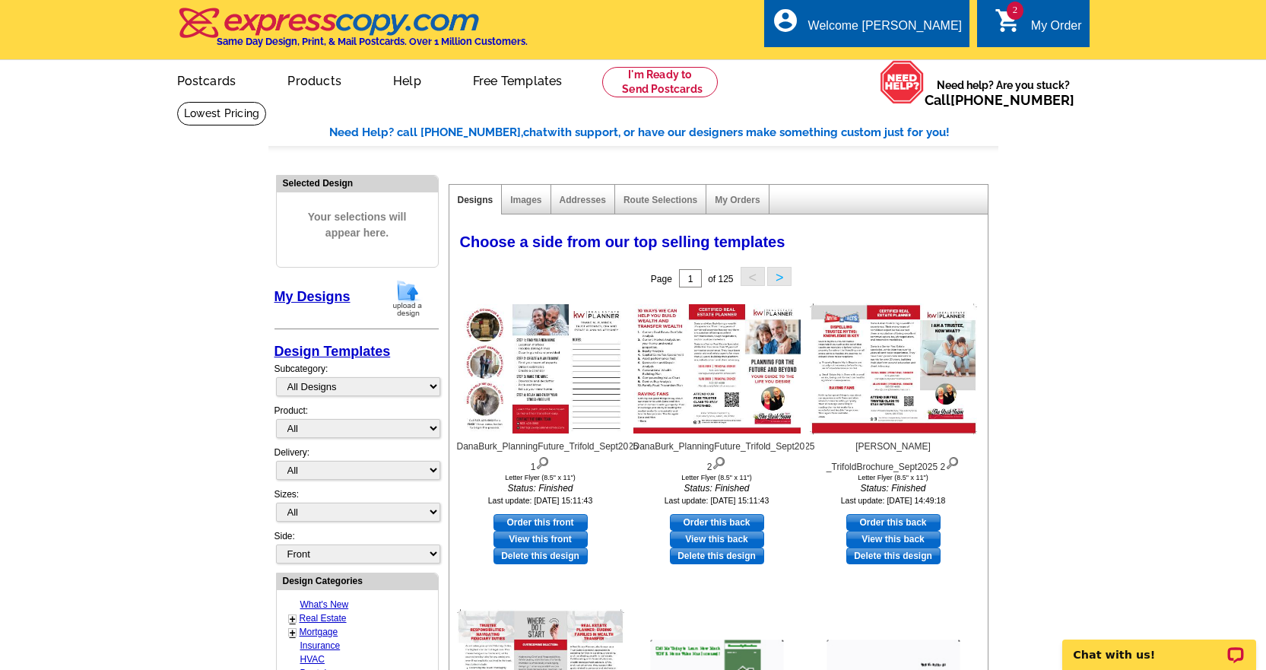
click at [335, 293] on link "My Designs" at bounding box center [312, 296] width 76 height 15
click at [400, 304] on img at bounding box center [408, 298] width 40 height 39
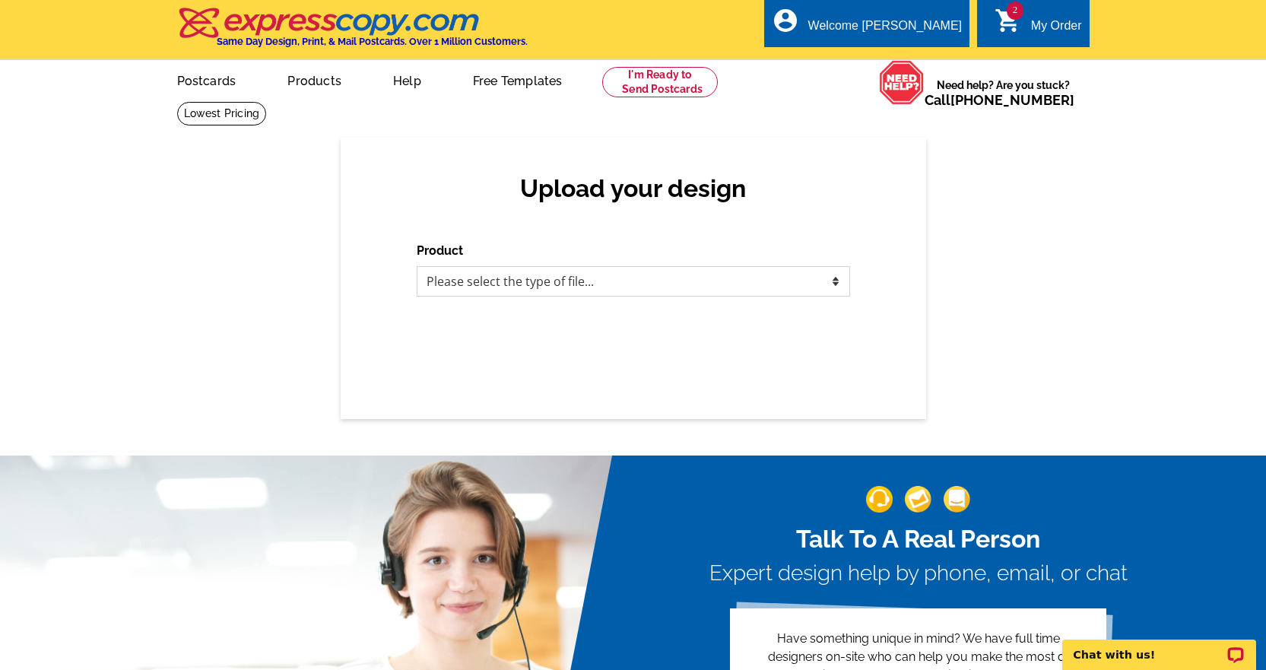
click at [626, 277] on select "Please select the type of file... Postcards Business Cards Letters and flyers G…" at bounding box center [633, 281] width 433 height 30
select select "2"
click at [417, 267] on select "Please select the type of file... Postcards Business Cards Letters and flyers G…" at bounding box center [633, 281] width 433 height 30
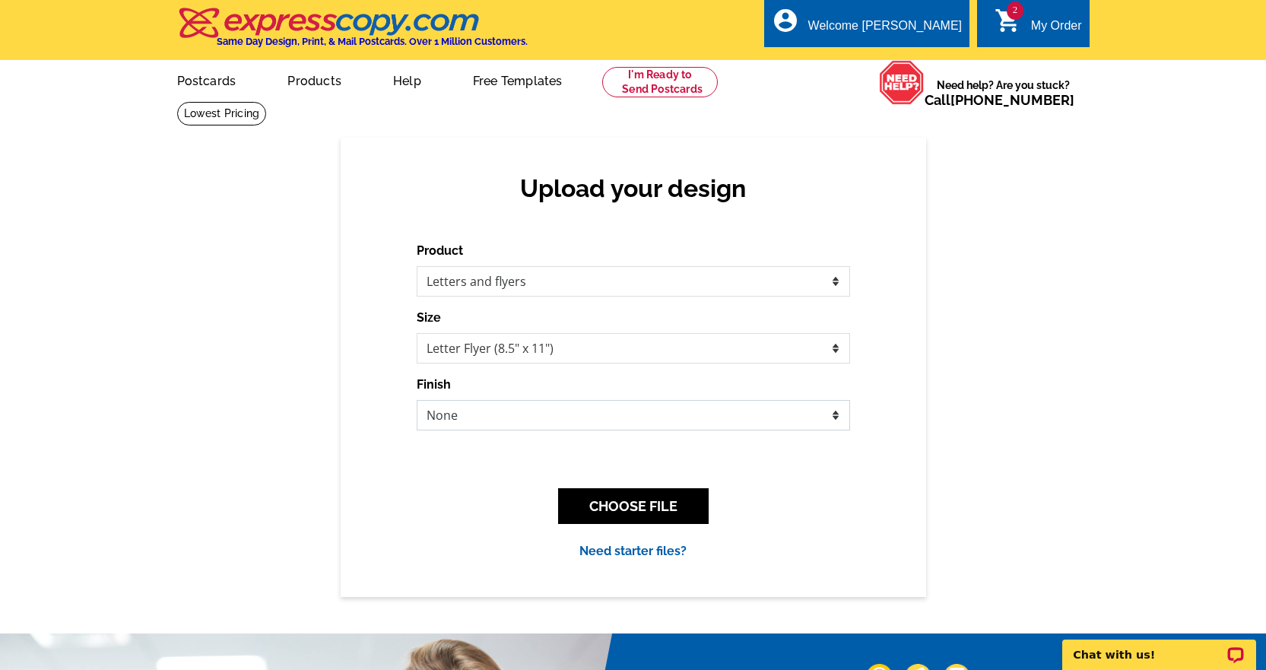
click at [590, 427] on select "None Envelope Mailer Bi-fold Mailer Tri-fold Mailer" at bounding box center [633, 415] width 433 height 30
select select "4"
click at [417, 401] on select "None Envelope Mailer Bi-fold Mailer Tri-fold Mailer" at bounding box center [633, 415] width 433 height 30
click at [626, 511] on button "CHOOSE FILE" at bounding box center [633, 506] width 151 height 36
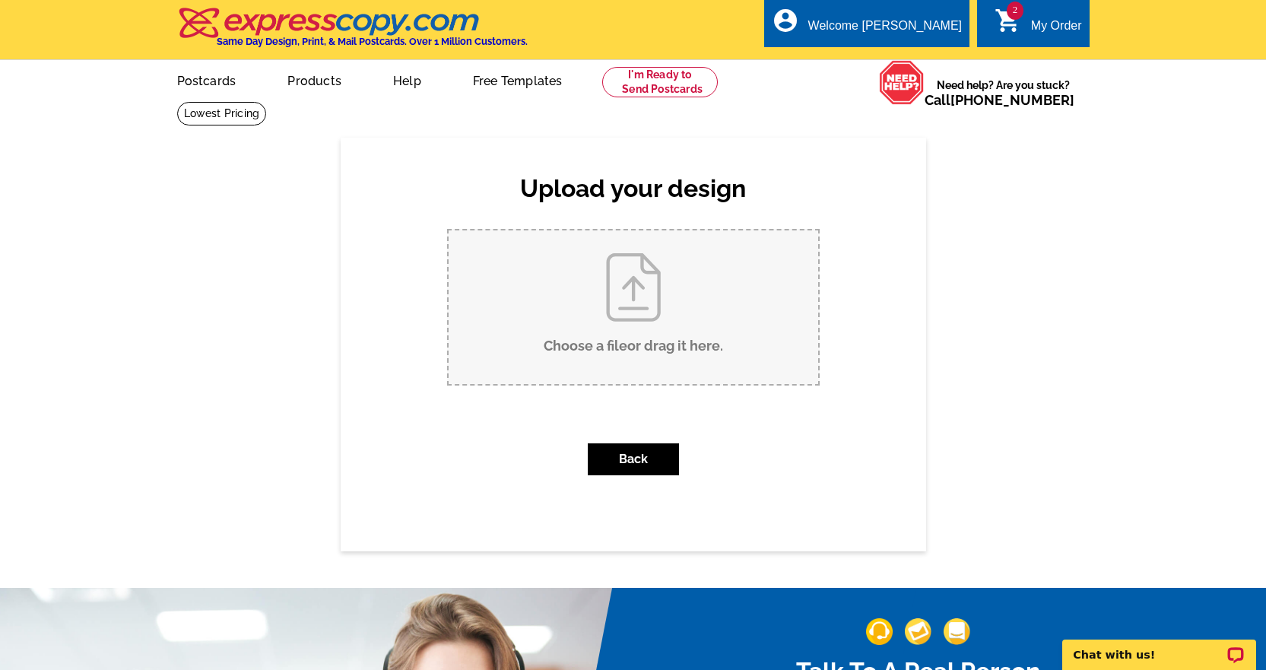
click at [651, 297] on input "Choose a file or drag it here ." at bounding box center [633, 307] width 369 height 154
type input "C:\fakepath\DanaBurk_Relocation_Trifold_FINAL_Sept2025.pdf"
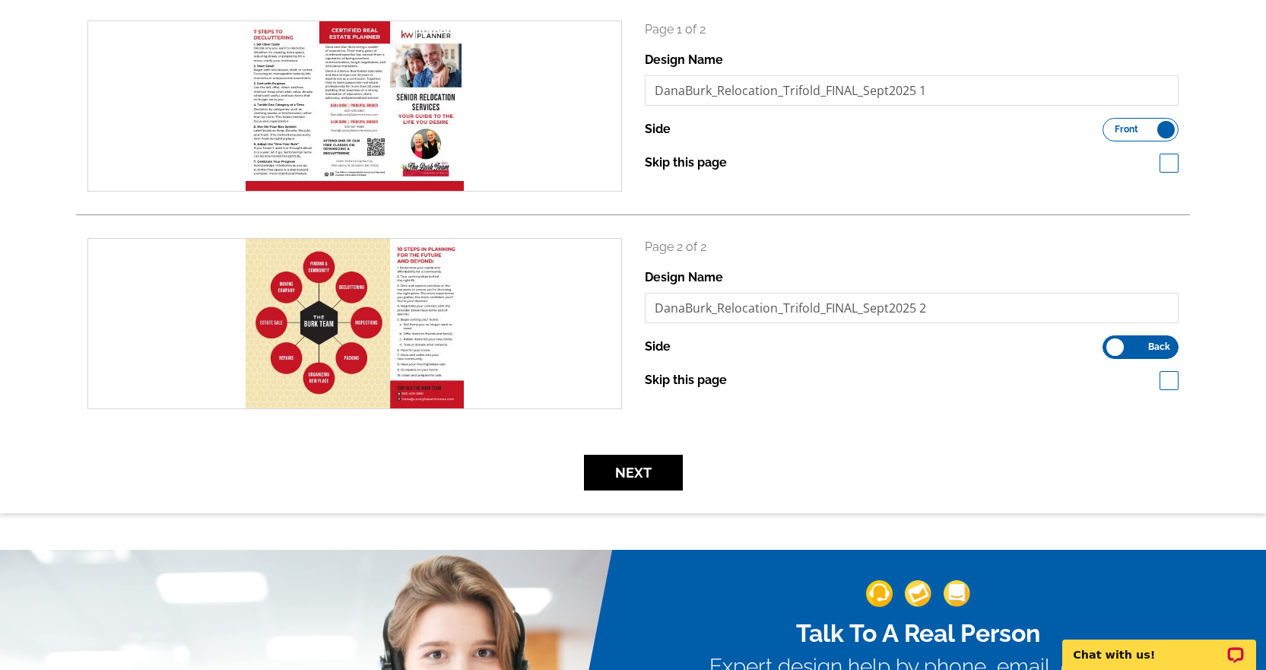
scroll to position [304, 0]
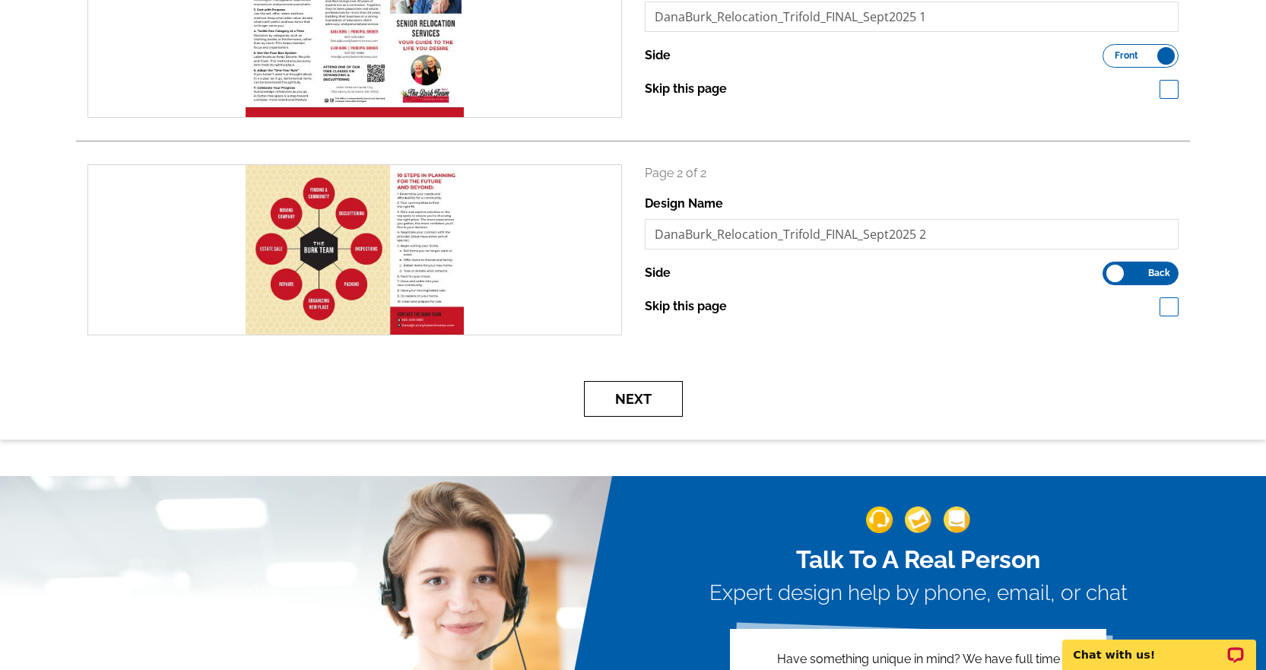
click at [674, 385] on button "Next" at bounding box center [633, 399] width 99 height 36
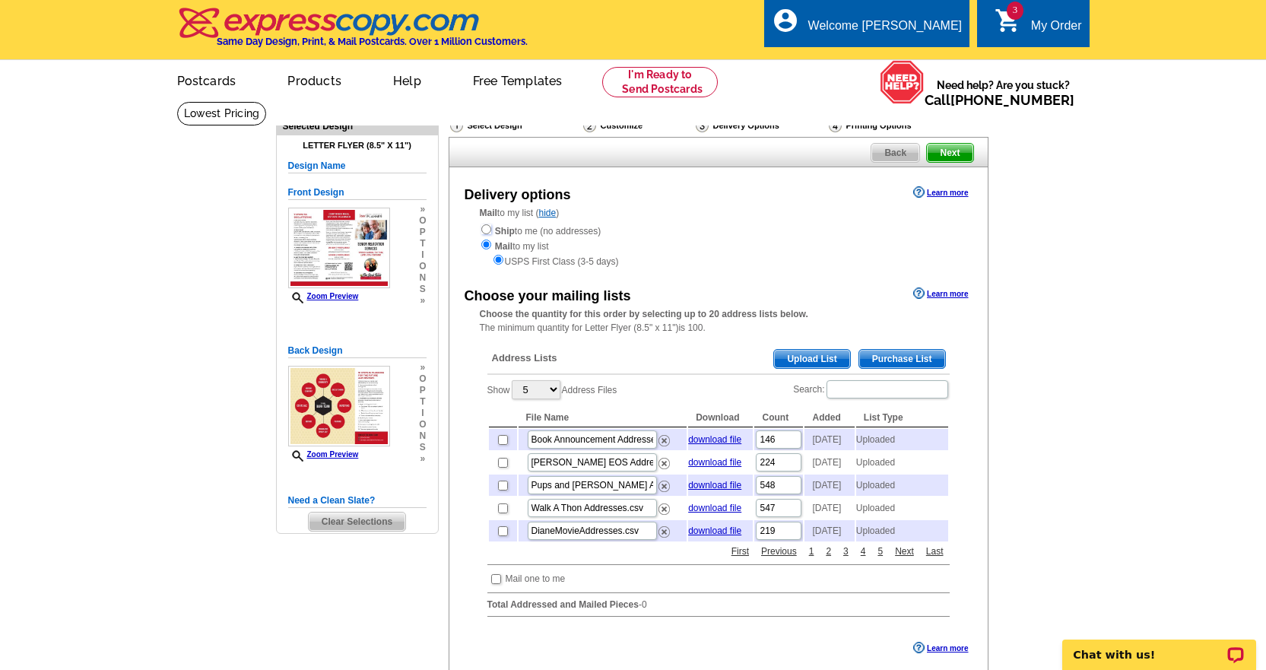
click at [490, 234] on input "radio" at bounding box center [486, 229] width 10 height 10
radio input "true"
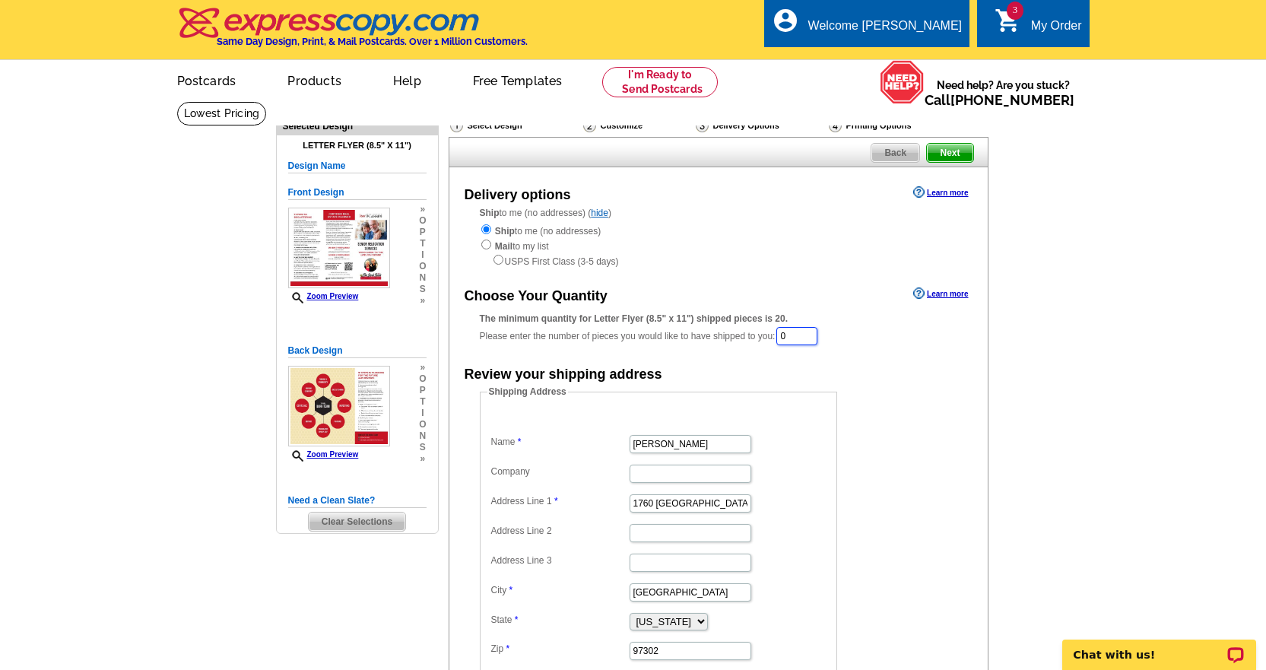
drag, startPoint x: 788, startPoint y: 335, endPoint x: 809, endPoint y: 335, distance: 20.5
click at [809, 335] on input "0" at bounding box center [796, 336] width 41 height 18
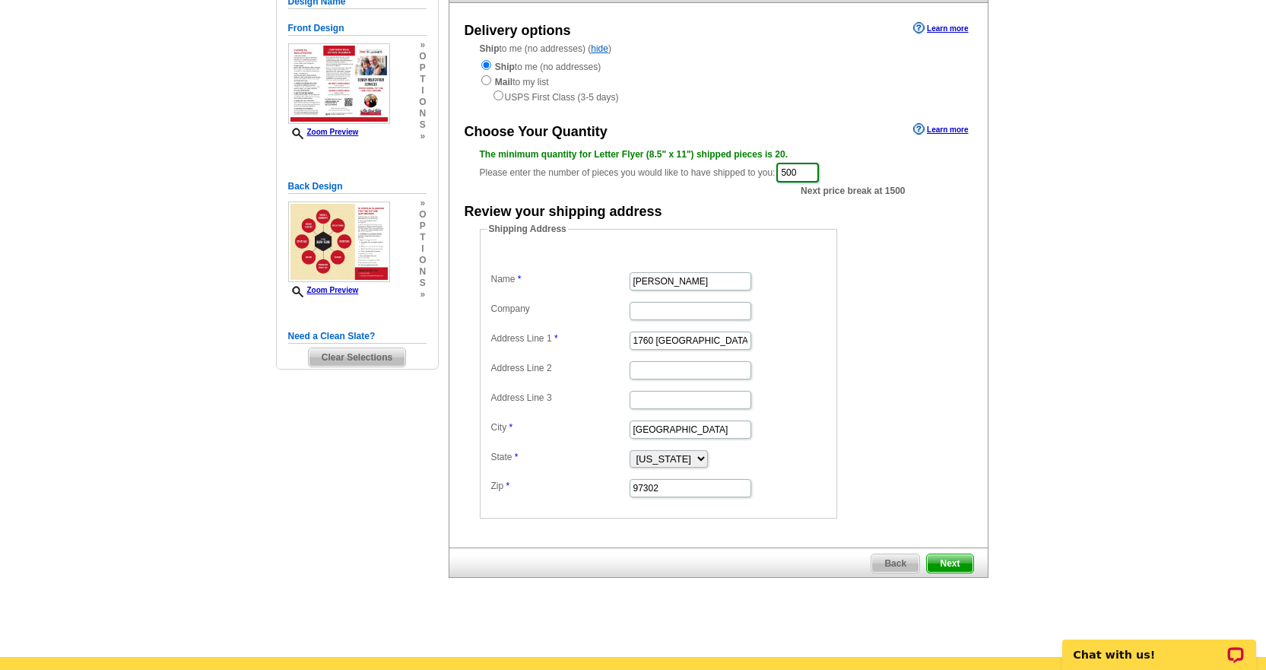
scroll to position [228, 0]
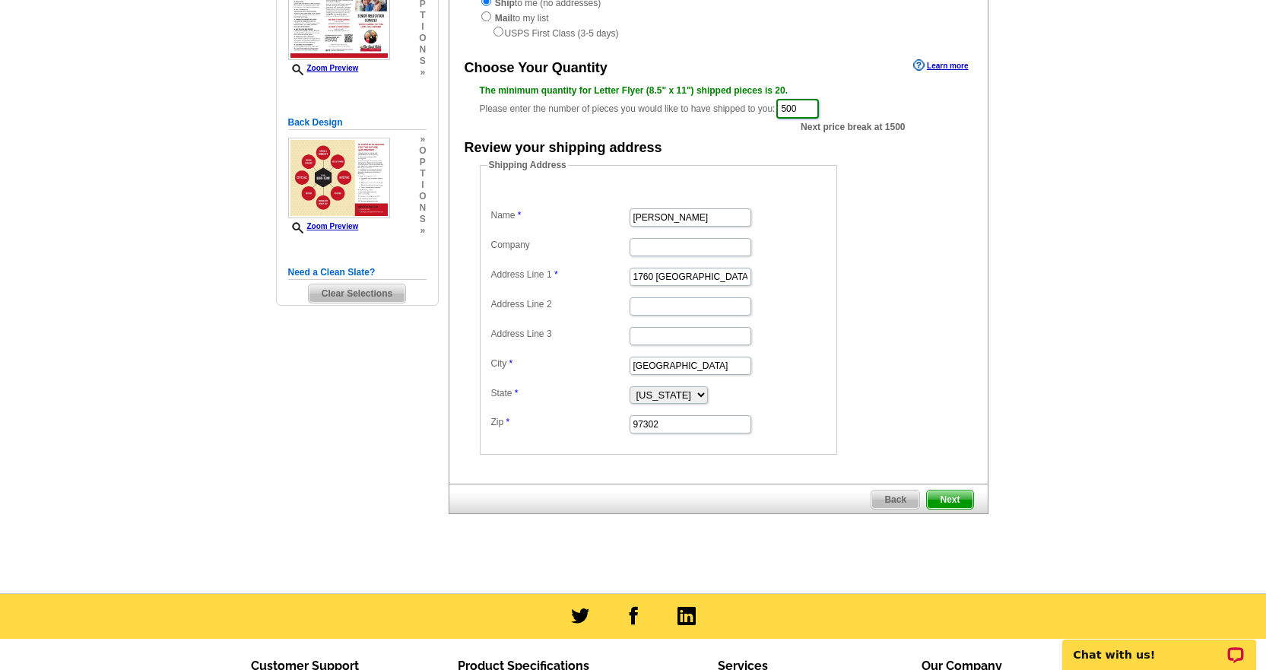
type input "500"
click at [956, 501] on span "Next" at bounding box center [950, 499] width 46 height 18
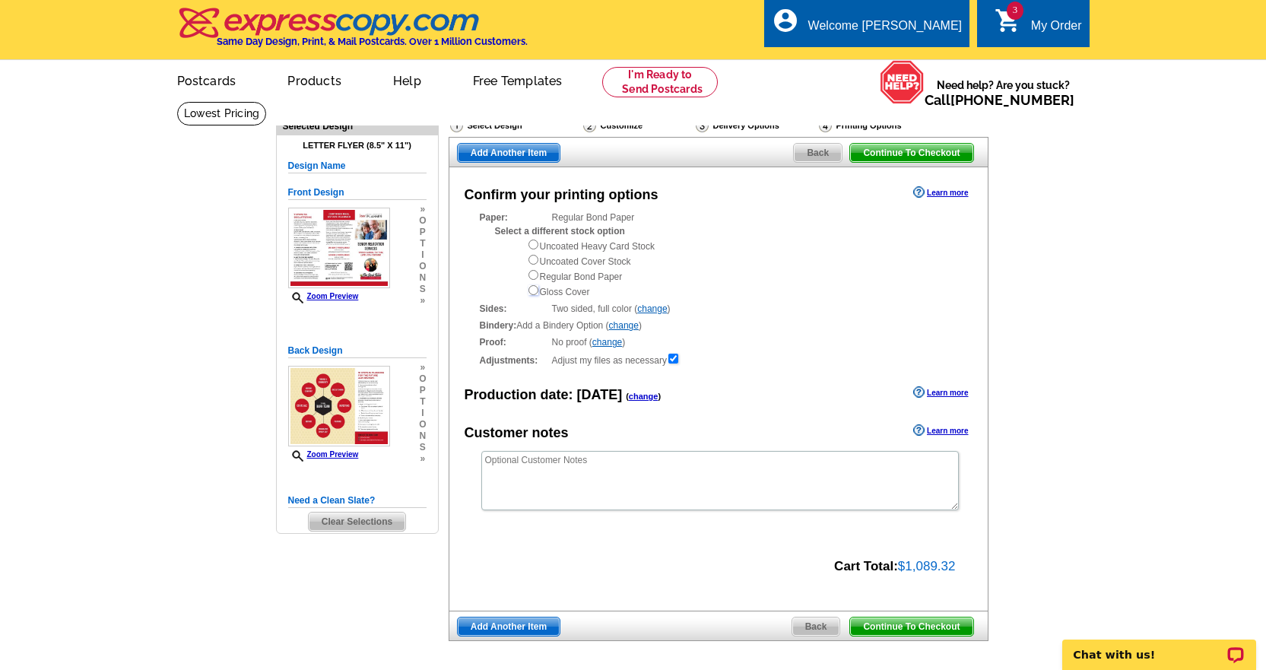
click at [534, 292] on input "radio" at bounding box center [533, 290] width 10 height 10
radio input "true"
click at [636, 327] on link "change" at bounding box center [624, 325] width 30 height 11
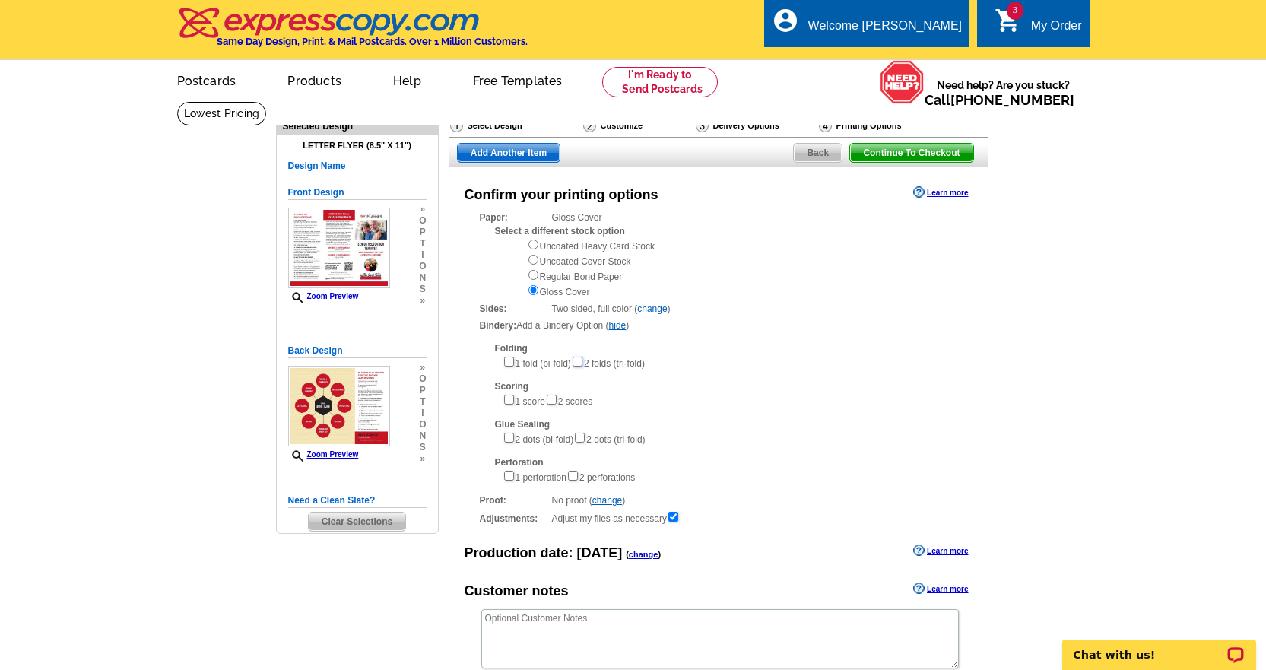
click at [582, 362] on input"] "checkbox" at bounding box center [577, 362] width 10 height 10
checkbox input"] "true"
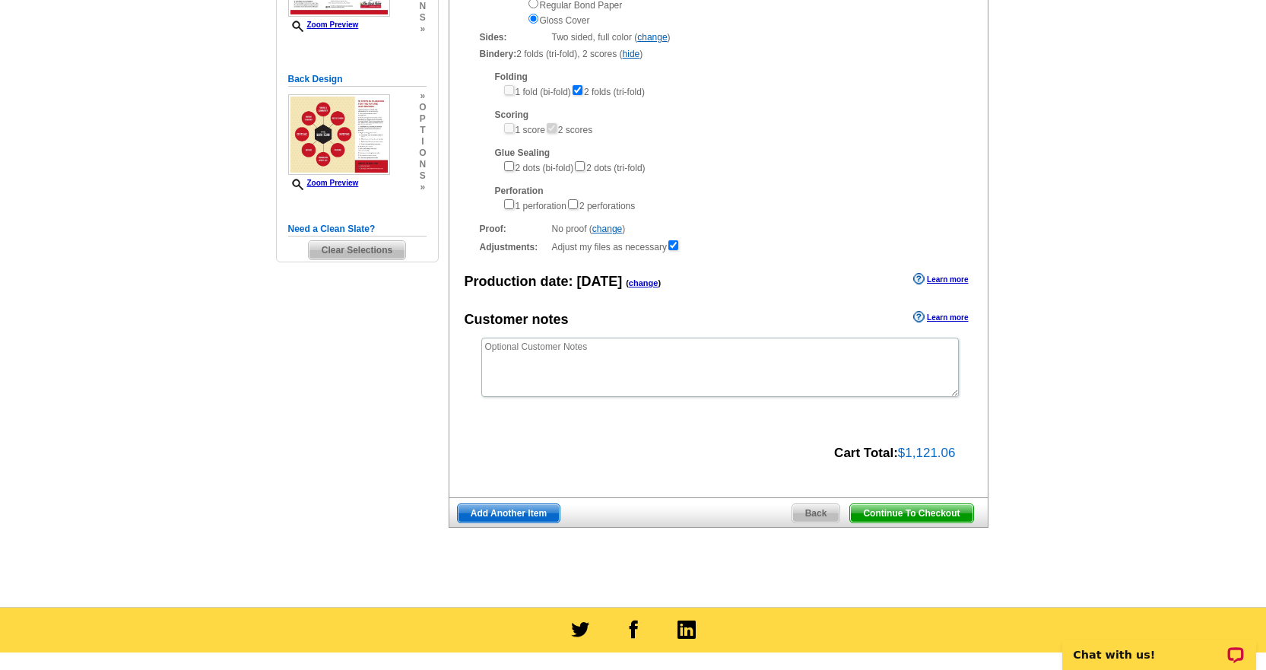
scroll to position [304, 0]
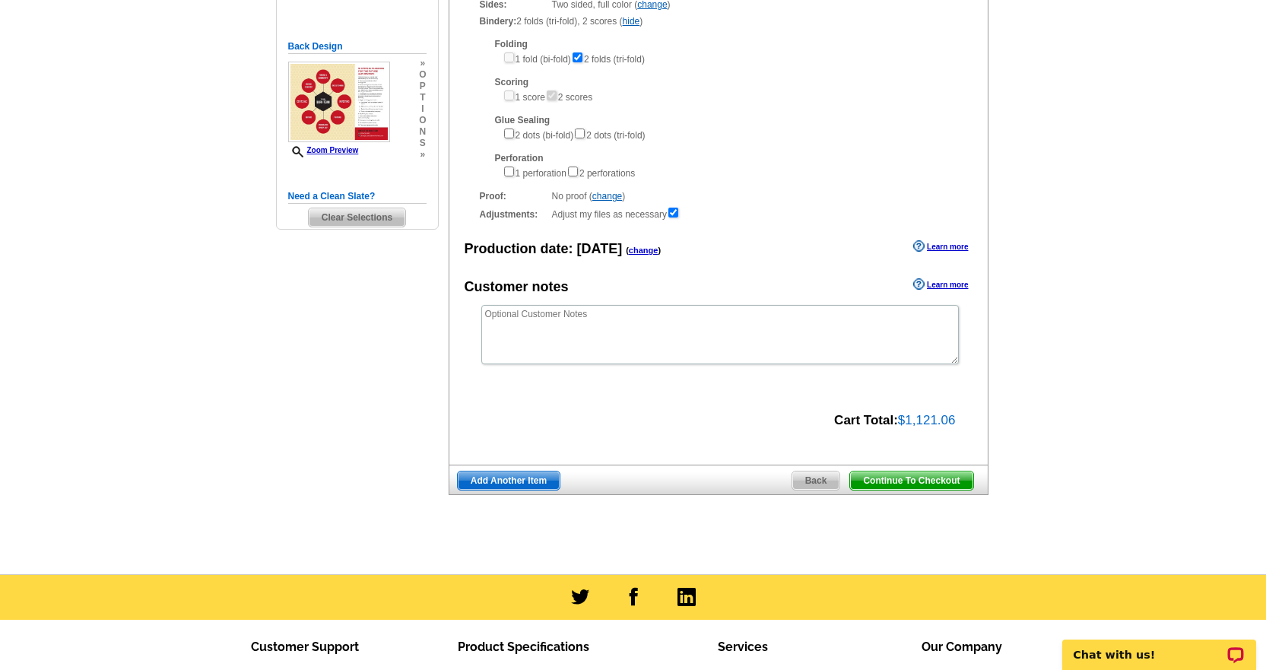
click at [540, 481] on span "Add Another Item" at bounding box center [509, 480] width 102 height 18
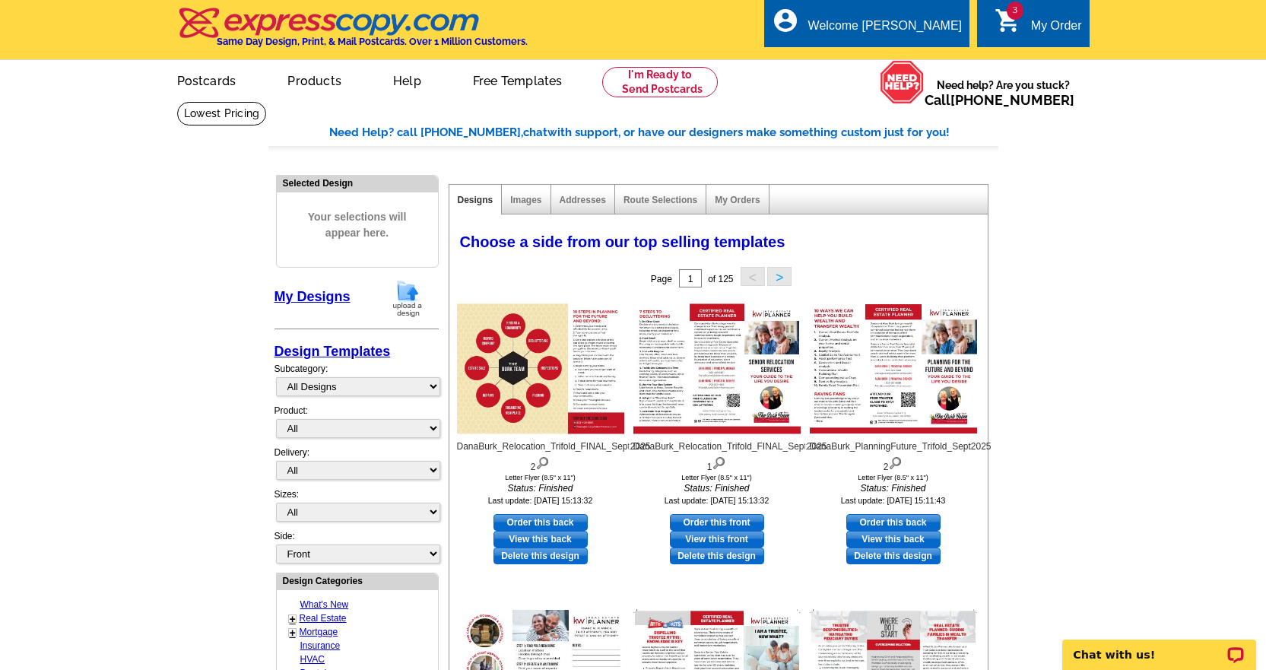
click at [408, 299] on img at bounding box center [408, 298] width 40 height 39
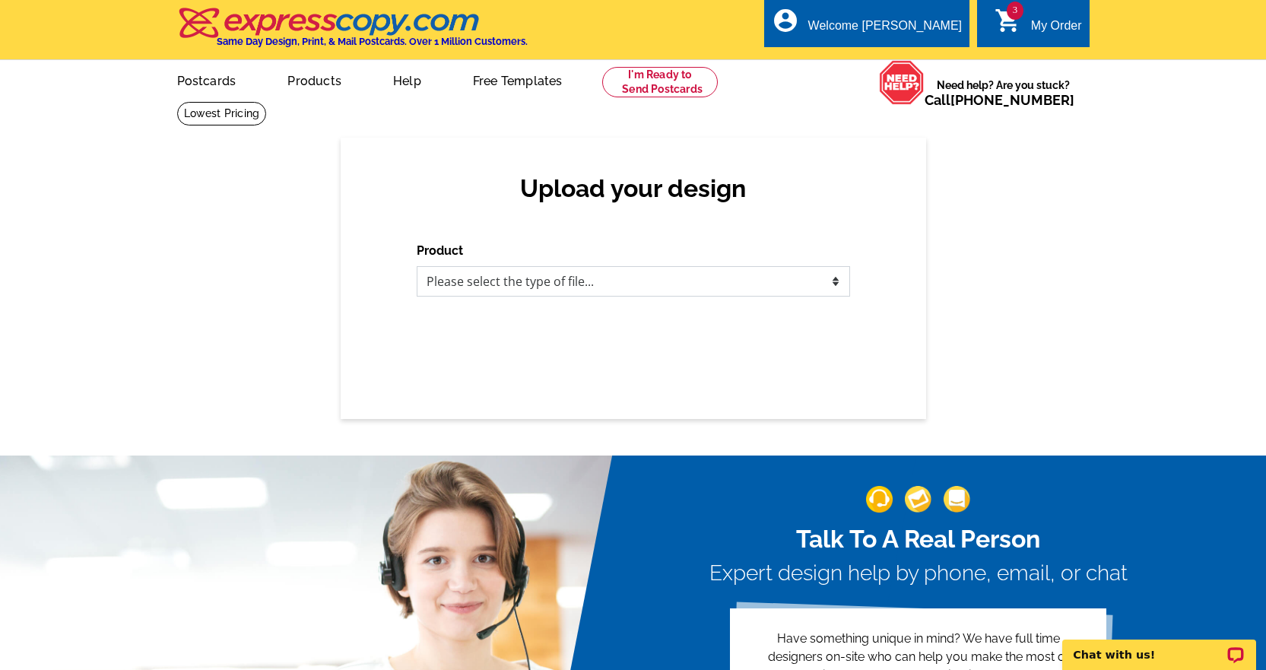
click at [588, 278] on select "Please select the type of file... Postcards Business Cards Letters and flyers G…" at bounding box center [633, 281] width 433 height 30
select select "2"
click at [417, 267] on select "Please select the type of file... Postcards Business Cards Letters and flyers G…" at bounding box center [633, 281] width 433 height 30
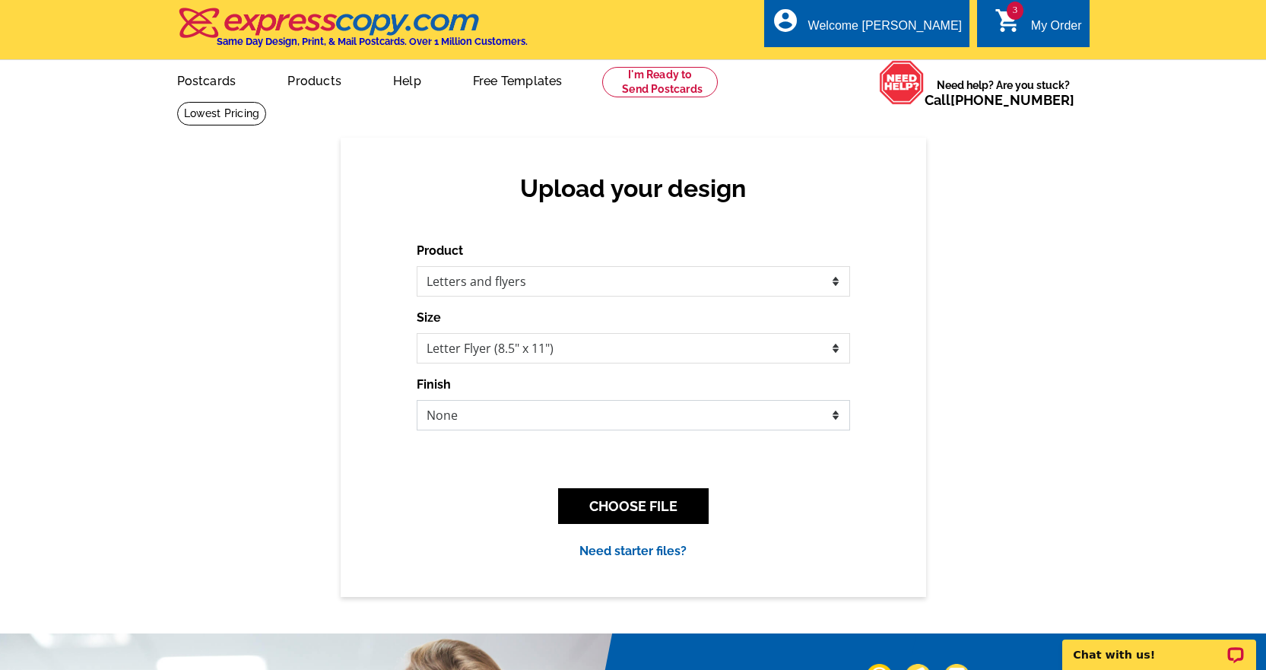
click at [564, 410] on select "None Envelope Mailer Bi-fold Mailer Tri-fold Mailer" at bounding box center [633, 415] width 433 height 30
select select "4"
click at [417, 401] on select "None Envelope Mailer Bi-fold Mailer Tri-fold Mailer" at bounding box center [633, 415] width 433 height 30
click at [628, 505] on button "CHOOSE FILE" at bounding box center [633, 506] width 151 height 36
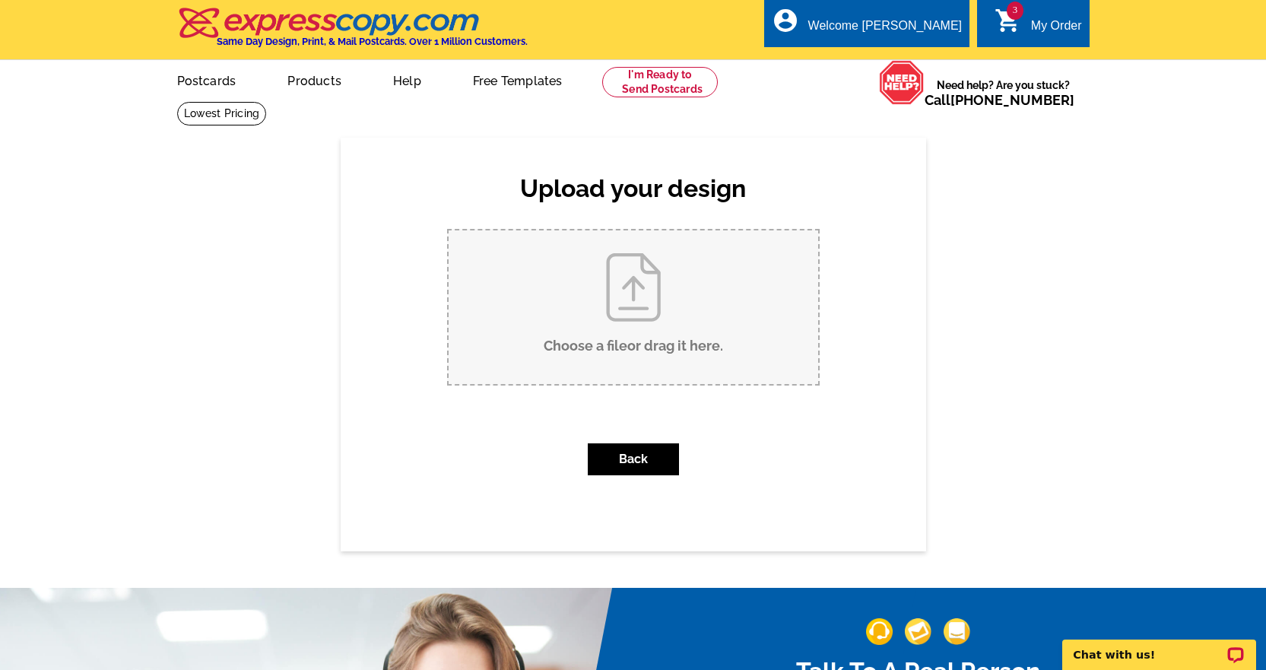
click at [669, 317] on input "Choose a file or drag it here ." at bounding box center [633, 307] width 369 height 154
type input "C:\fakepath\DanaBurk_Trifold_redo_2025 (1).pdf"
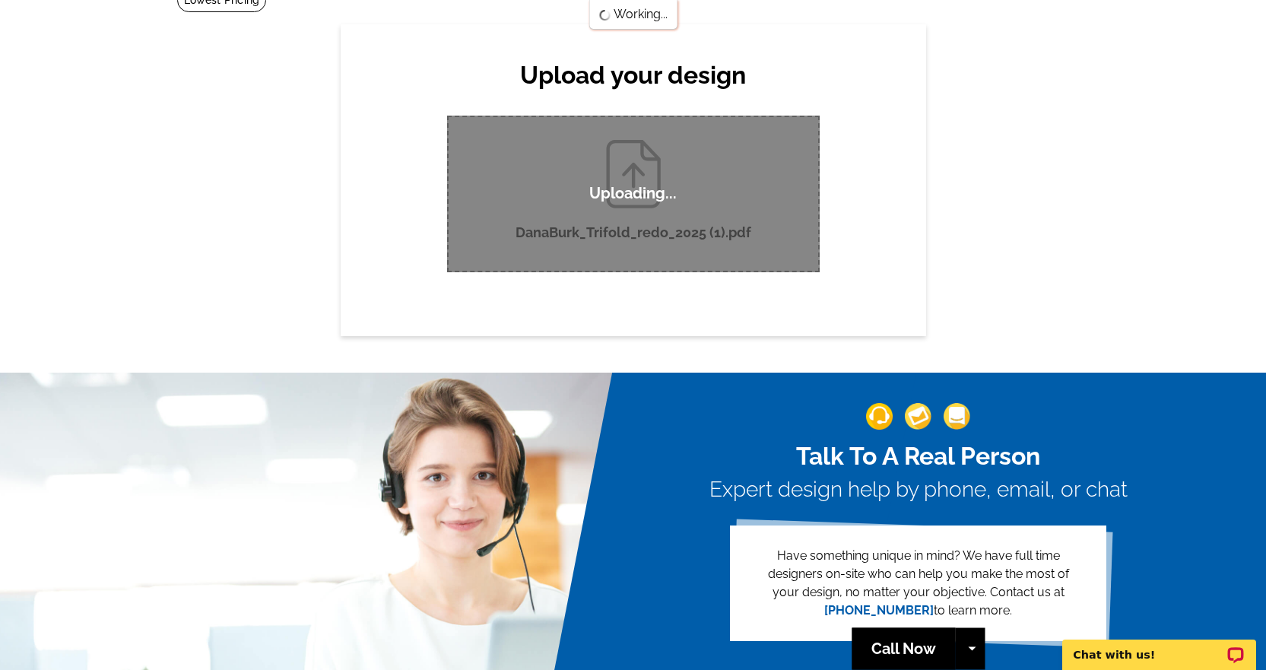
scroll to position [76, 0]
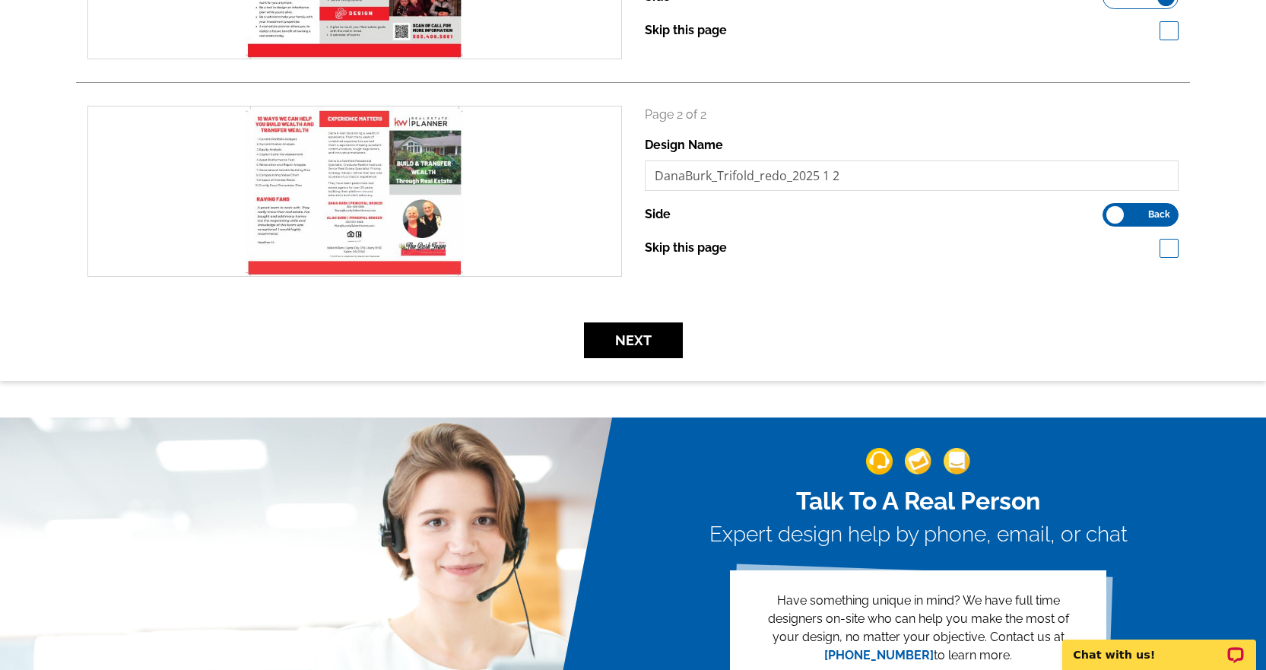
scroll to position [380, 0]
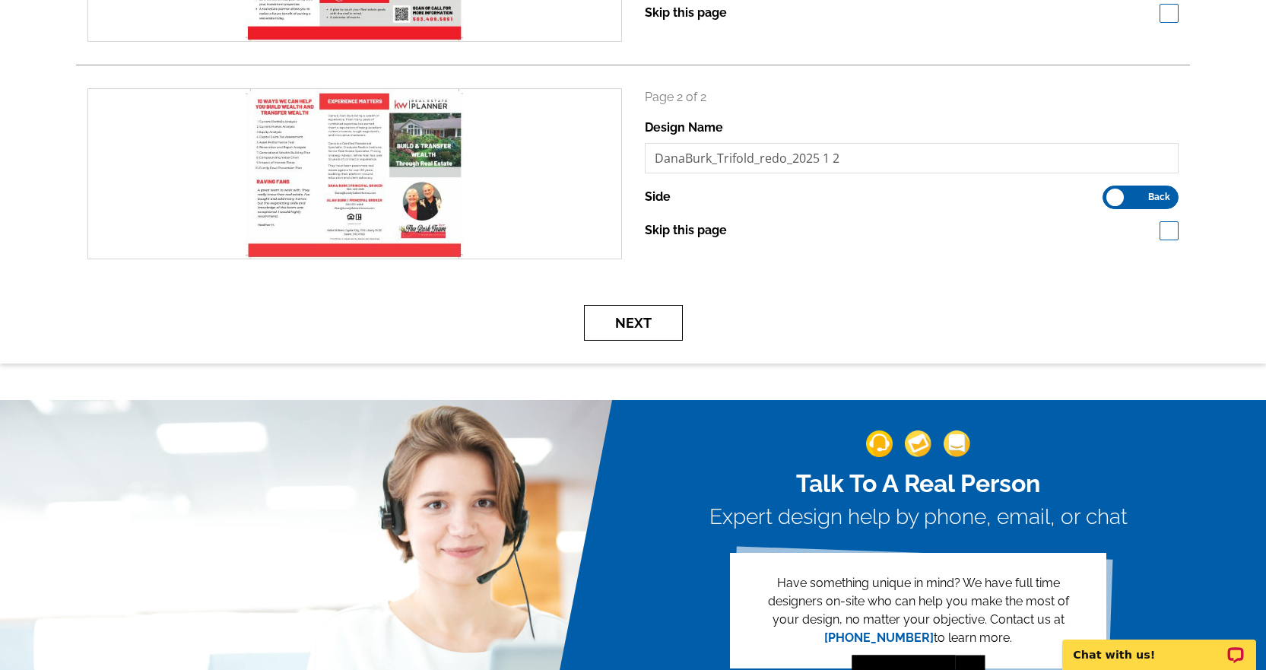
click at [641, 319] on button "Next" at bounding box center [633, 323] width 99 height 36
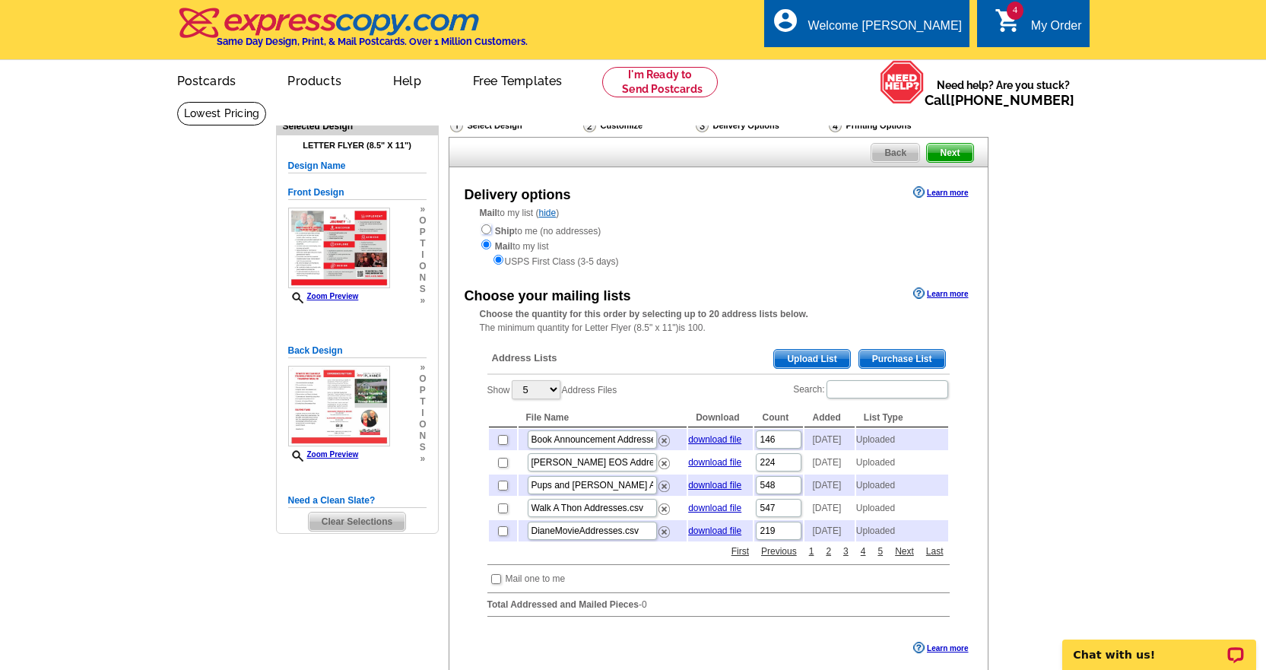
click at [486, 234] on input "radio" at bounding box center [486, 229] width 10 height 10
radio input "true"
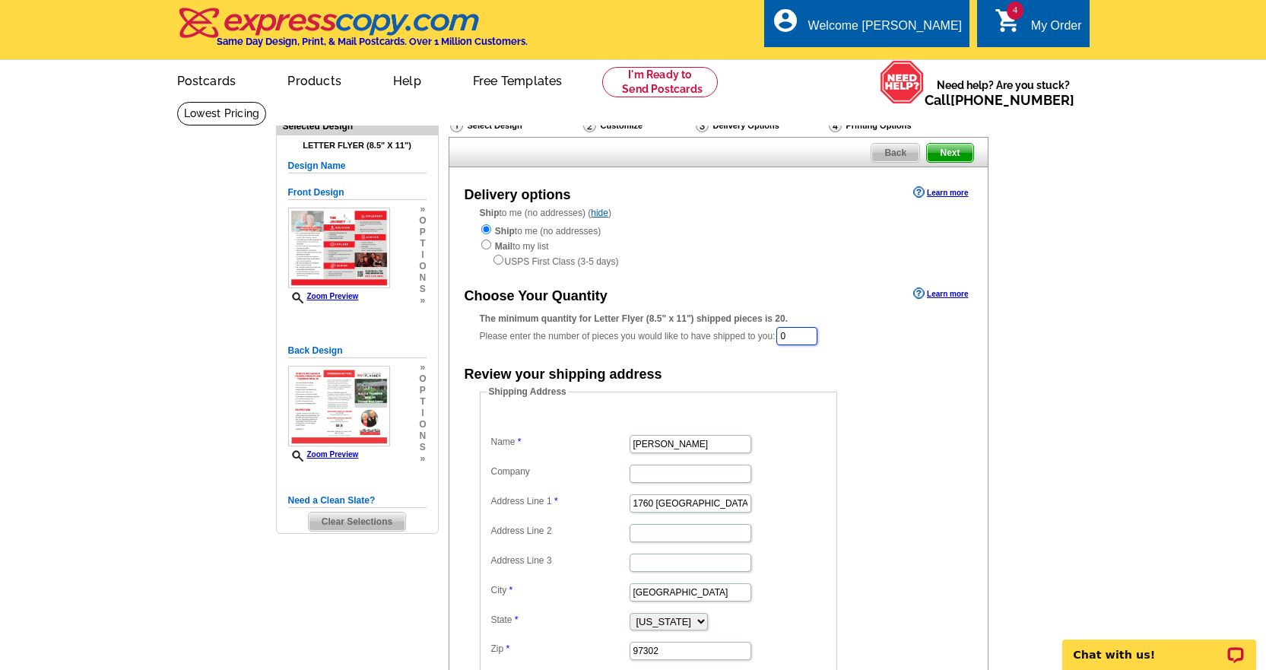
click at [788, 335] on input "0" at bounding box center [796, 336] width 41 height 18
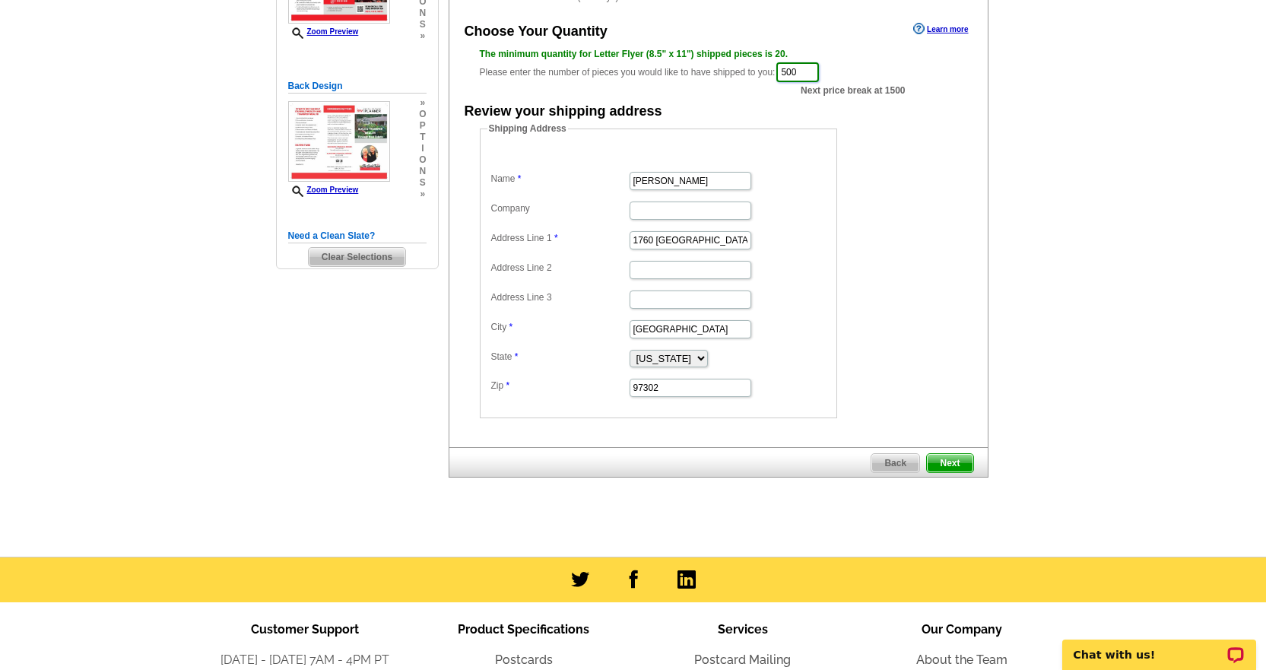
scroll to position [304, 0]
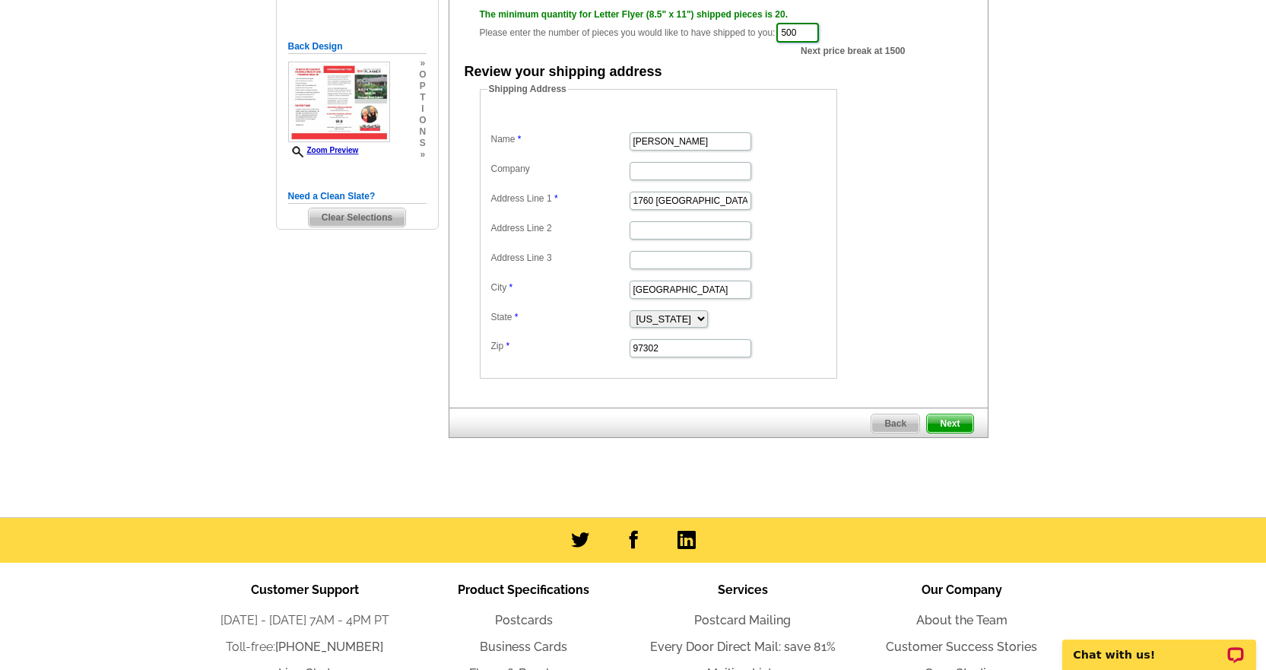
type input "500"
click at [947, 419] on span "Next" at bounding box center [950, 423] width 46 height 18
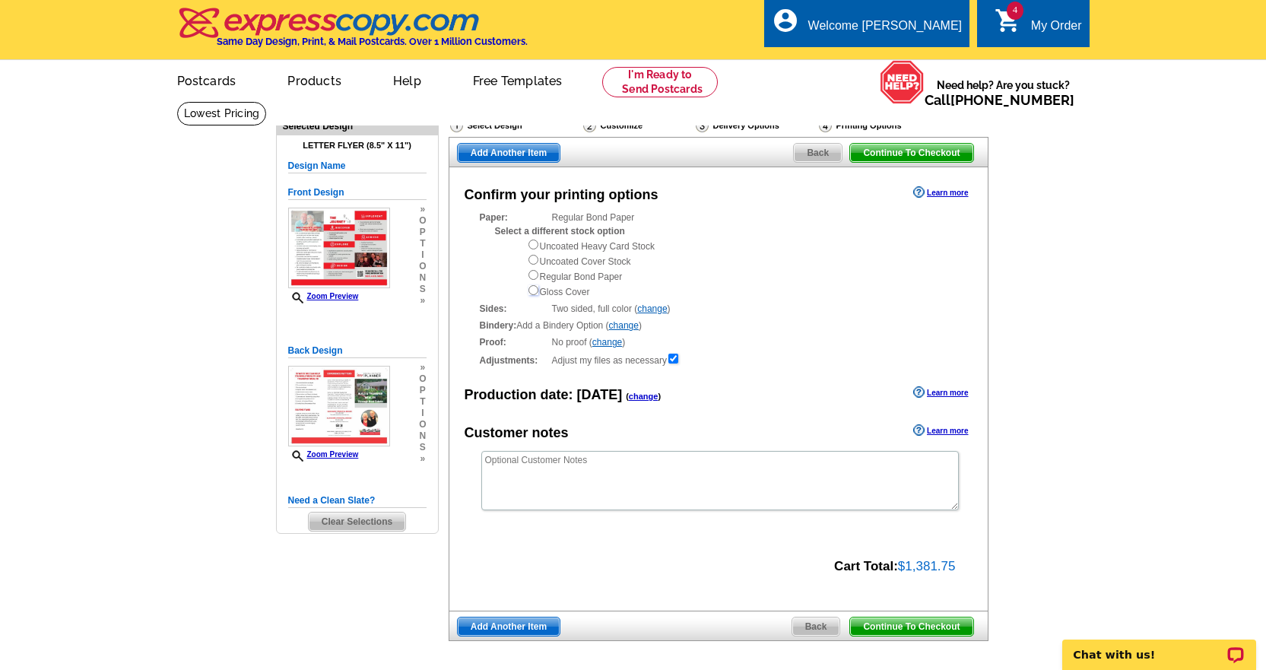
click at [534, 293] on input "radio" at bounding box center [533, 290] width 10 height 10
radio input "true"
click at [612, 329] on link "change" at bounding box center [624, 325] width 30 height 11
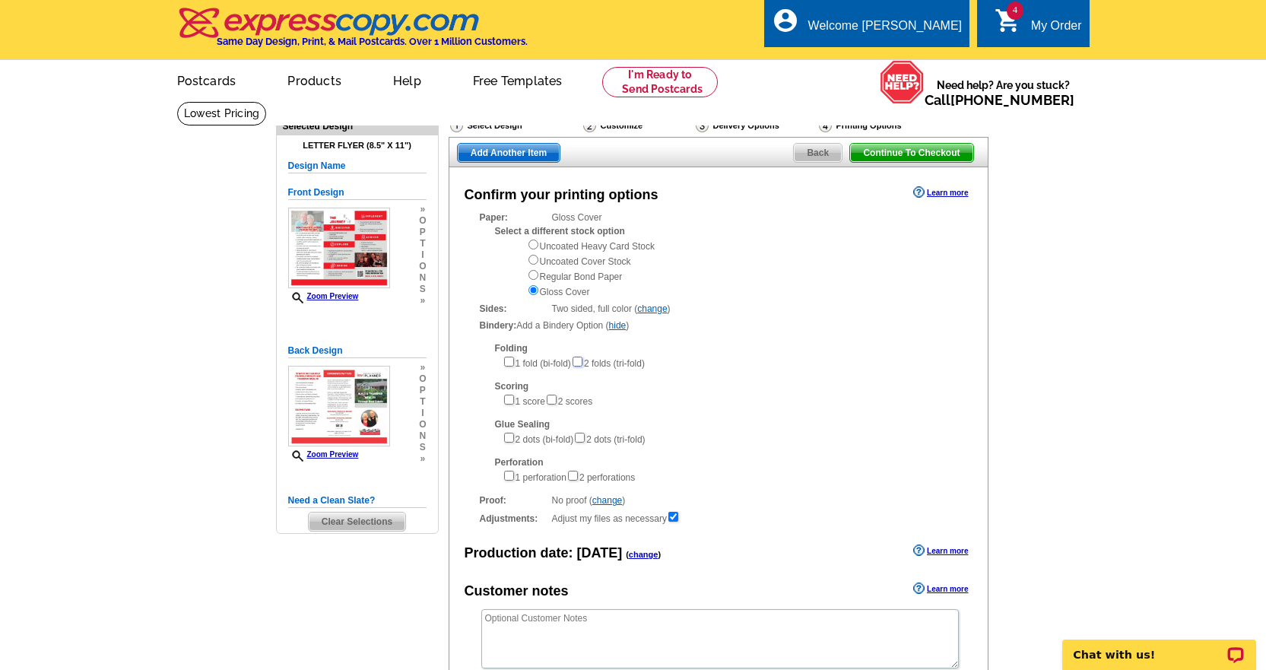
click at [582, 364] on input"] "checkbox" at bounding box center [577, 362] width 10 height 10
checkbox input"] "true"
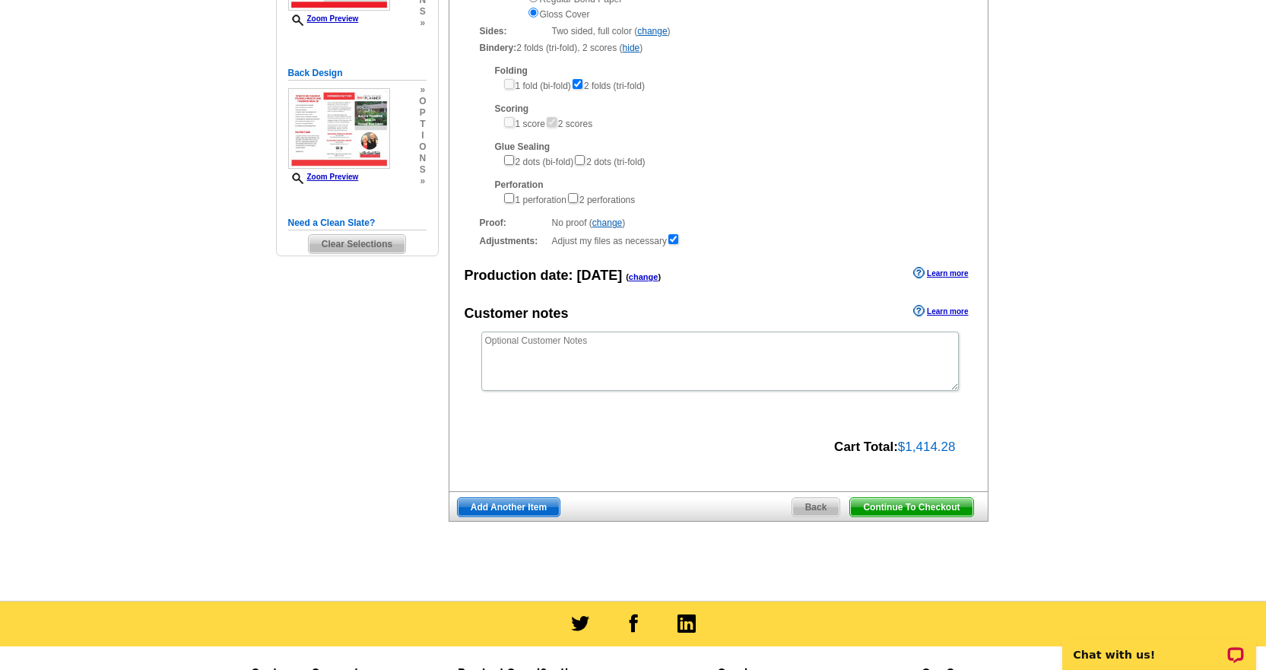
scroll to position [456, 0]
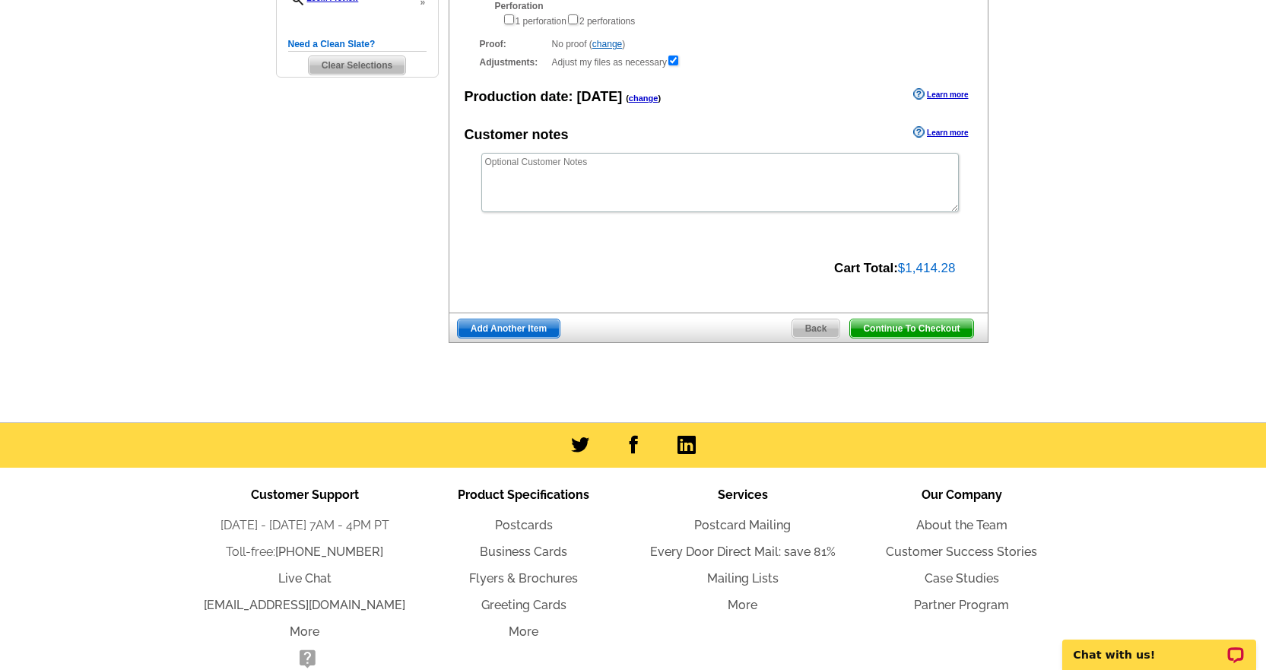
click at [921, 325] on span "Continue To Checkout" at bounding box center [911, 328] width 122 height 18
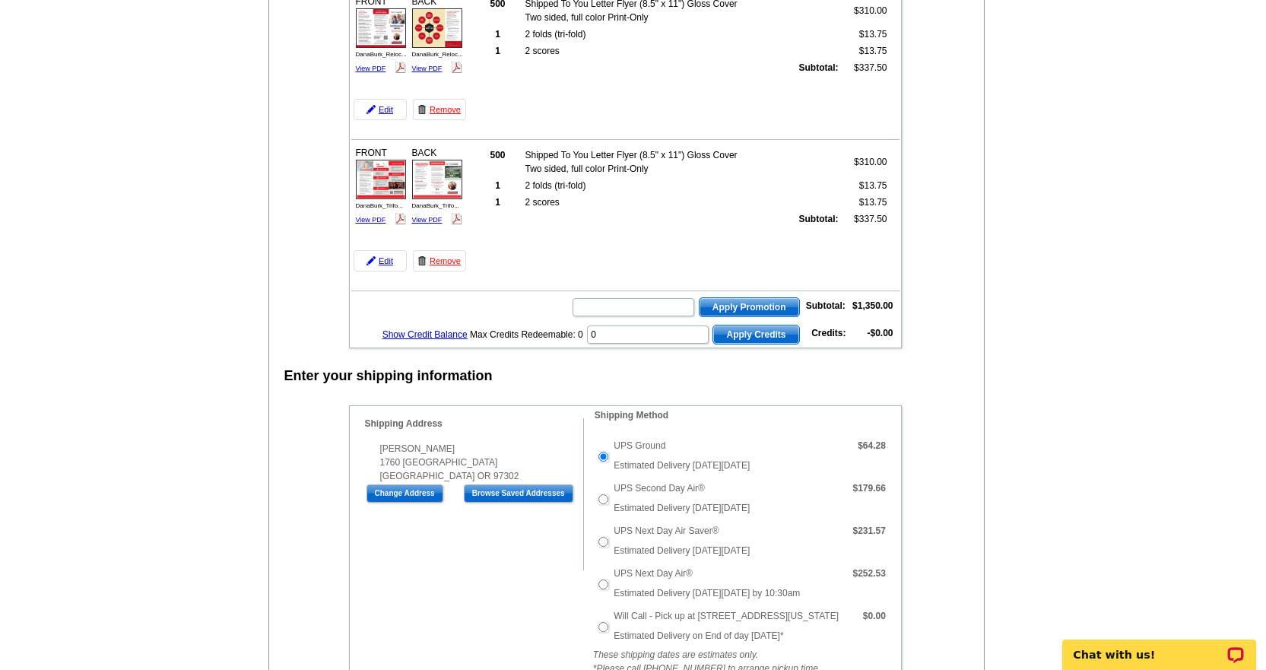
scroll to position [532, 0]
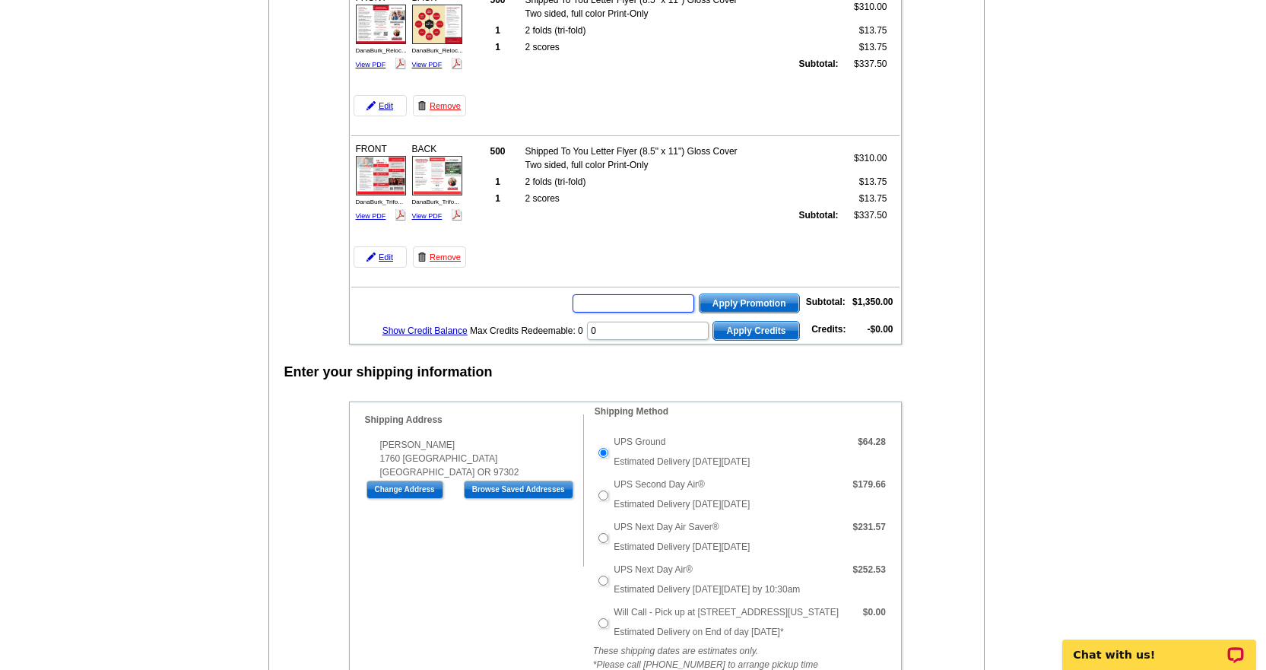
click at [623, 306] on input "text" at bounding box center [633, 303] width 122 height 18
type input "Chat20"
click at [757, 300] on span "Apply Promotion" at bounding box center [749, 303] width 100 height 18
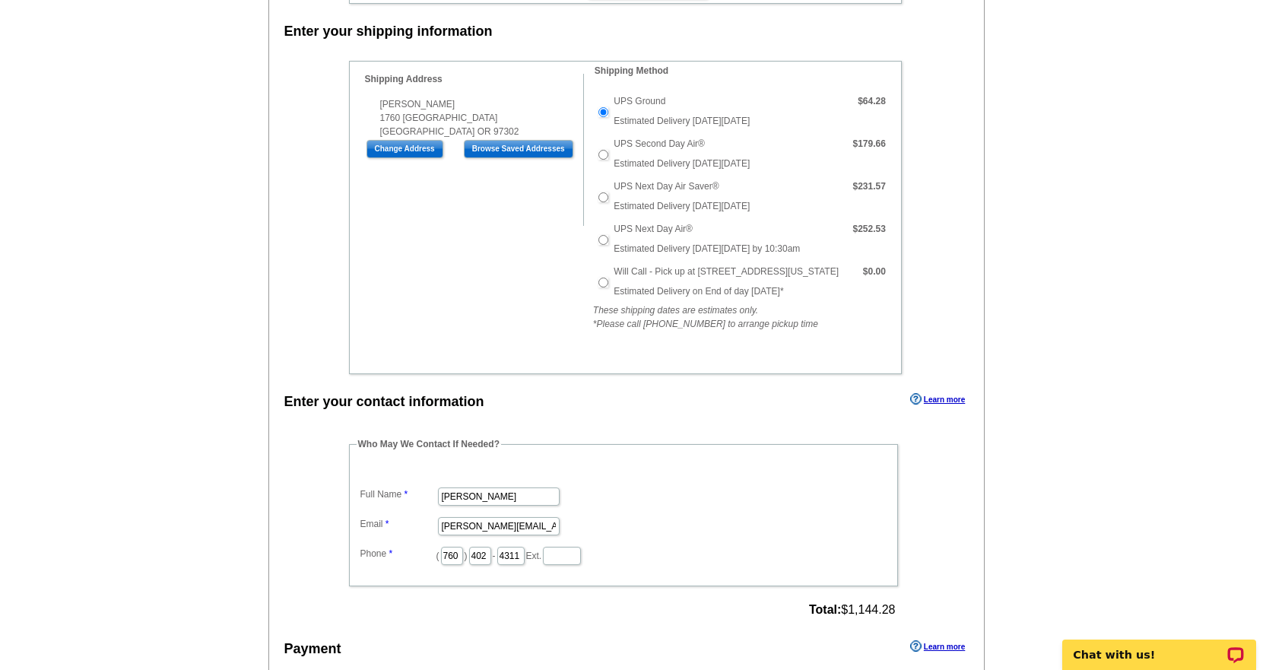
scroll to position [1064, 0]
